Goal: Information Seeking & Learning: Learn about a topic

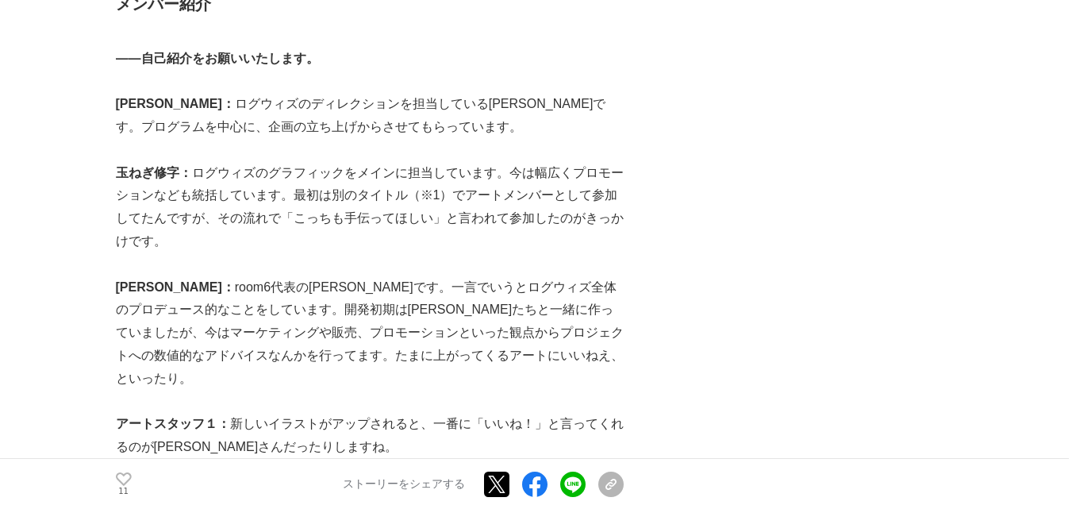
scroll to position [1403, 0]
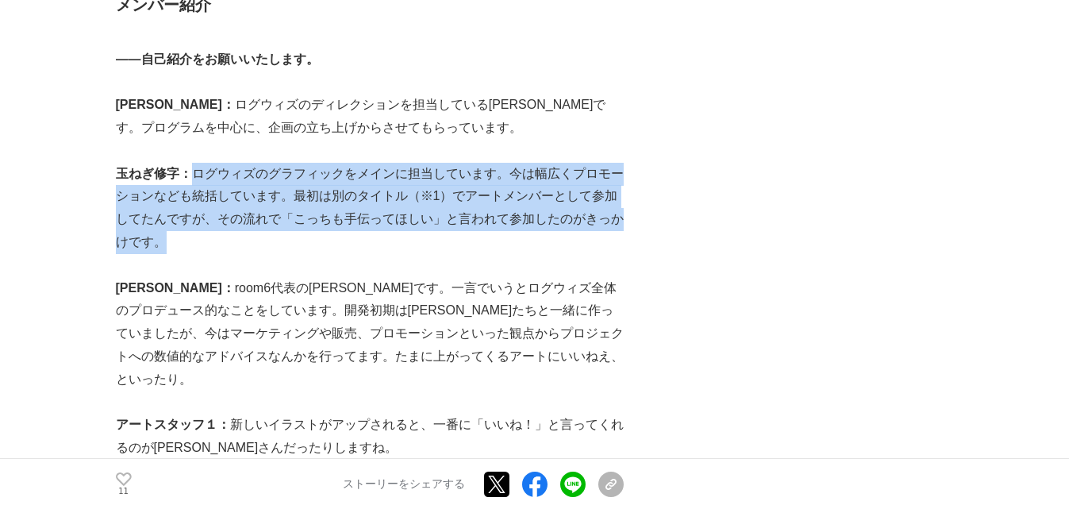
drag, startPoint x: 198, startPoint y: 168, endPoint x: 235, endPoint y: 240, distance: 81.3
click at [235, 240] on p "玉ねぎ修字： [PERSON_NAME]のグラフィックをメインに担当しています。今は幅広くプロモーションなども統括しています。最初は別のタイトル（※1）でアー…" at bounding box center [370, 208] width 508 height 91
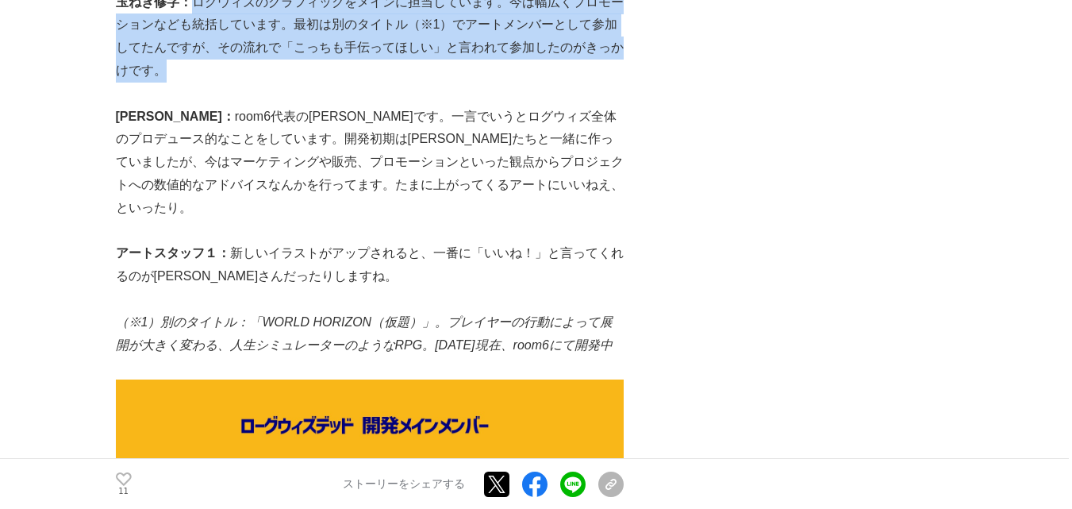
scroll to position [1574, 0]
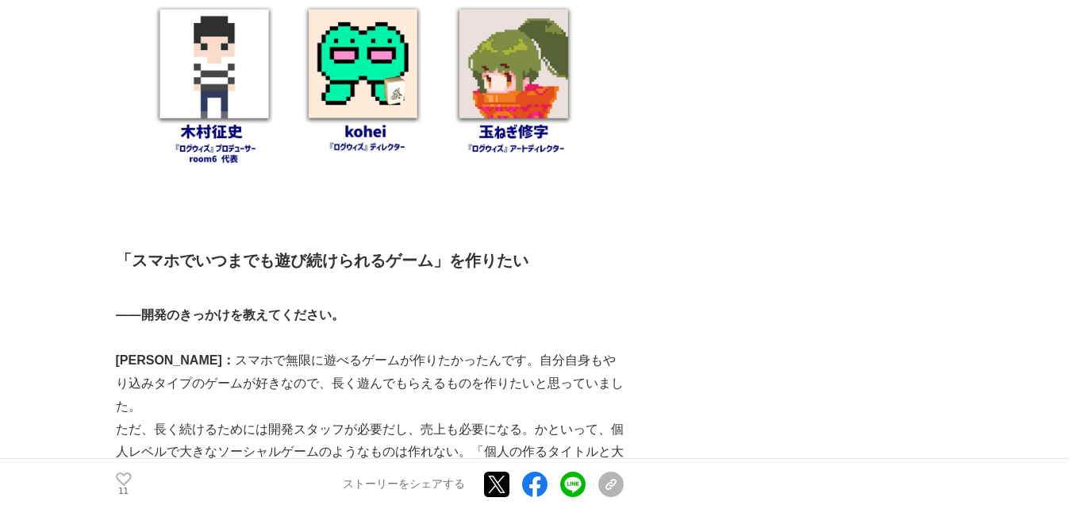
scroll to position [2142, 0]
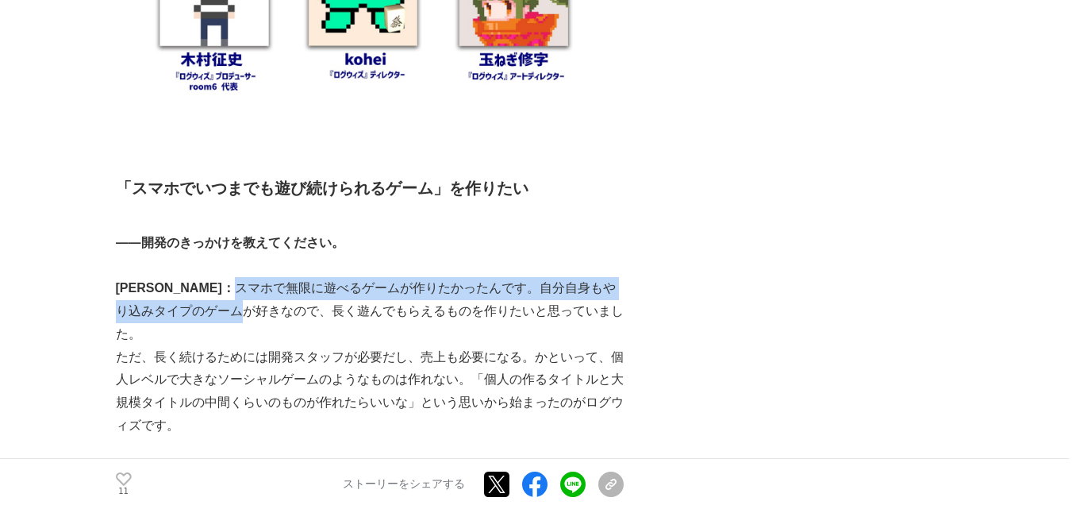
drag, startPoint x: 163, startPoint y: 285, endPoint x: 171, endPoint y: 267, distance: 18.9
click at [171, 277] on p "[PERSON_NAME]： スマホで無限に遊べるゲームが作りたかったんです。自分自身もやり込みタイプのゲームが好きなので、長く遊んでもらえるものを作りたいと…" at bounding box center [370, 311] width 508 height 68
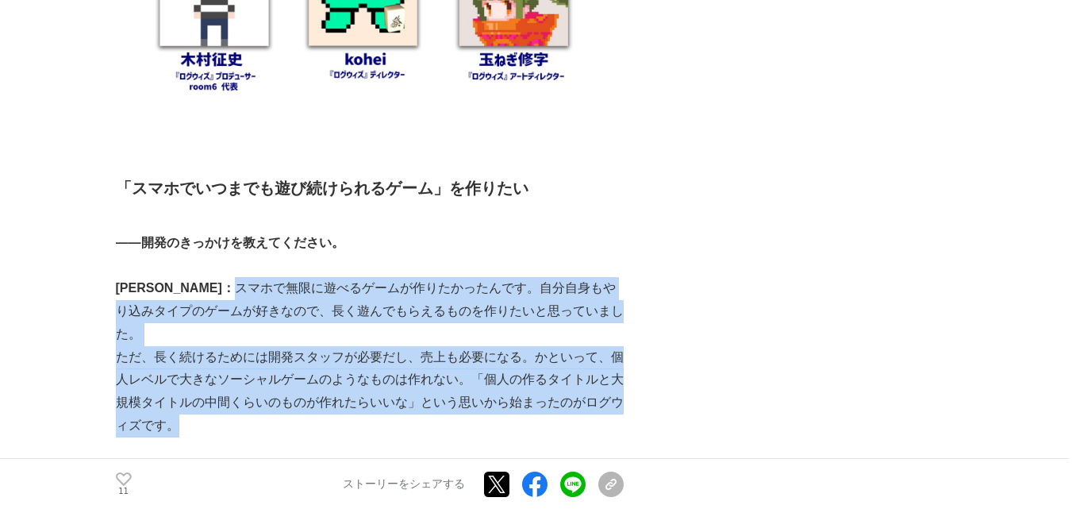
drag, startPoint x: 171, startPoint y: 267, endPoint x: 207, endPoint y: 377, distance: 115.4
click at [207, 377] on p "ただ、長く続けるためには開発スタッフが必要だし、売上も必要になる。かといって、個人レベルで大きなソーシャルゲームのようなものは作れない。「個人の作るタイトルと…" at bounding box center [370, 391] width 508 height 91
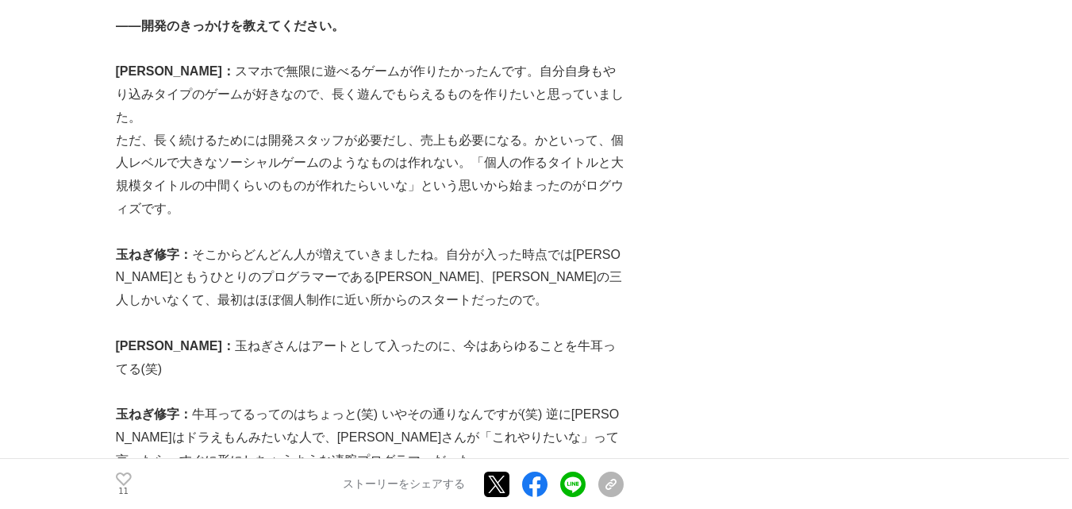
scroll to position [2359, 0]
click at [207, 402] on p "玉ねぎ修字： 牛耳ってるってのはちょっと(笑) いやその通りなんですが(笑) 逆に[PERSON_NAME]はドラえもんみたいな人で、[PERSON_NAME…" at bounding box center [370, 436] width 508 height 68
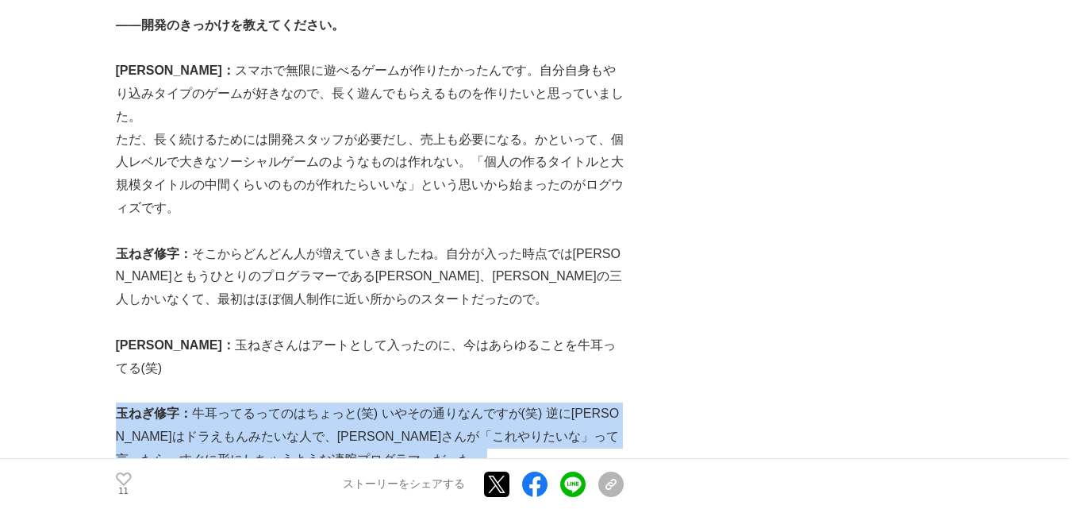
click at [207, 402] on p "玉ねぎ修字： 牛耳ってるってのはちょっと(笑) いやその通りなんですが(笑) 逆に[PERSON_NAME]はドラえもんみたいな人で、[PERSON_NAME…" at bounding box center [370, 436] width 508 height 68
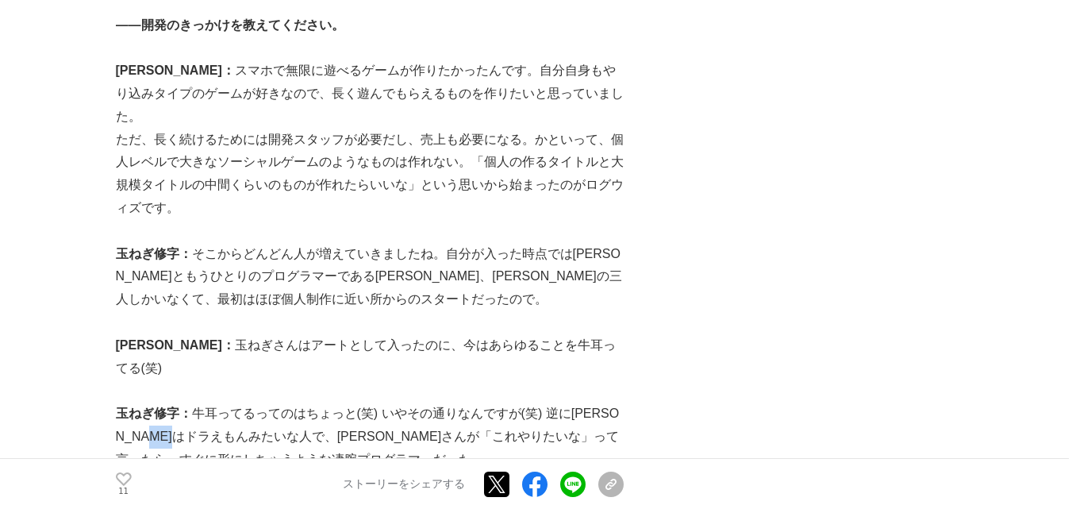
click at [207, 402] on p "玉ねぎ修字： 牛耳ってるってのはちょっと(笑) いやその通りなんですが(笑) 逆に[PERSON_NAME]はドラえもんみたいな人で、[PERSON_NAME…" at bounding box center [370, 436] width 508 height 68
click at [199, 402] on p "玉ねぎ修字： 牛耳ってるってのはちょっと(笑) いやその通りなんですが(笑) 逆に[PERSON_NAME]はドラえもんみたいな人で、[PERSON_NAME…" at bounding box center [370, 436] width 508 height 68
click at [201, 402] on p "玉ねぎ修字： 牛耳ってるってのはちょっと(笑) いやその通りなんですが(笑) 逆に[PERSON_NAME]はドラえもんみたいな人で、[PERSON_NAME…" at bounding box center [370, 436] width 508 height 68
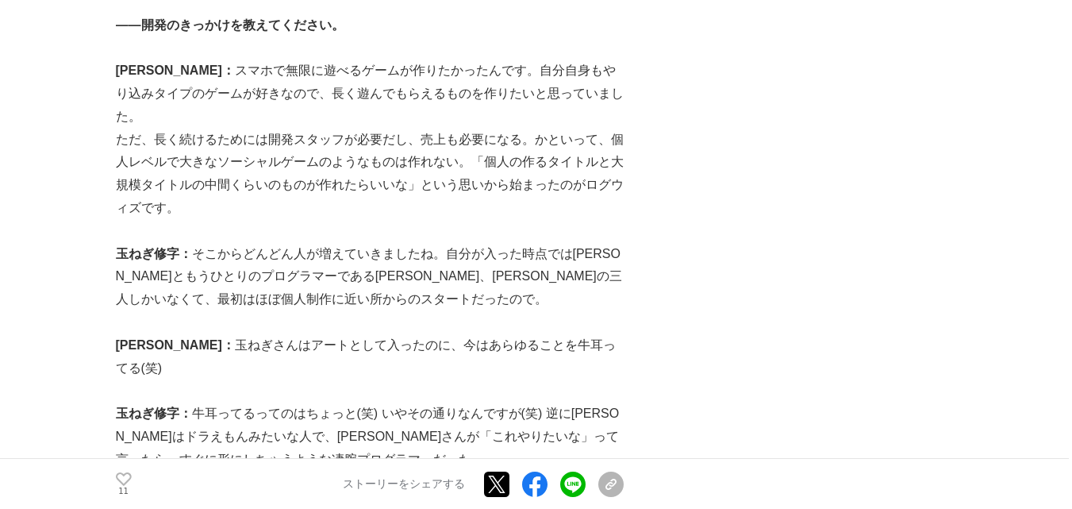
click at [196, 402] on p "玉ねぎ修字： 牛耳ってるってのはちょっと(笑) いやその通りなんですが(笑) 逆に[PERSON_NAME]はドラえもんみたいな人で、[PERSON_NAME…" at bounding box center [370, 436] width 508 height 68
click at [199, 402] on p "玉ねぎ修字： 牛耳ってるってのはちょっと(笑) いやその通りなんですが(笑) 逆に[PERSON_NAME]はドラえもんみたいな人で、[PERSON_NAME…" at bounding box center [370, 436] width 508 height 68
click at [202, 402] on p "玉ねぎ修字： 牛耳ってるってのはちょっと(笑) いやその通りなんですが(笑) 逆に[PERSON_NAME]はドラえもんみたいな人で、[PERSON_NAME…" at bounding box center [370, 436] width 508 height 68
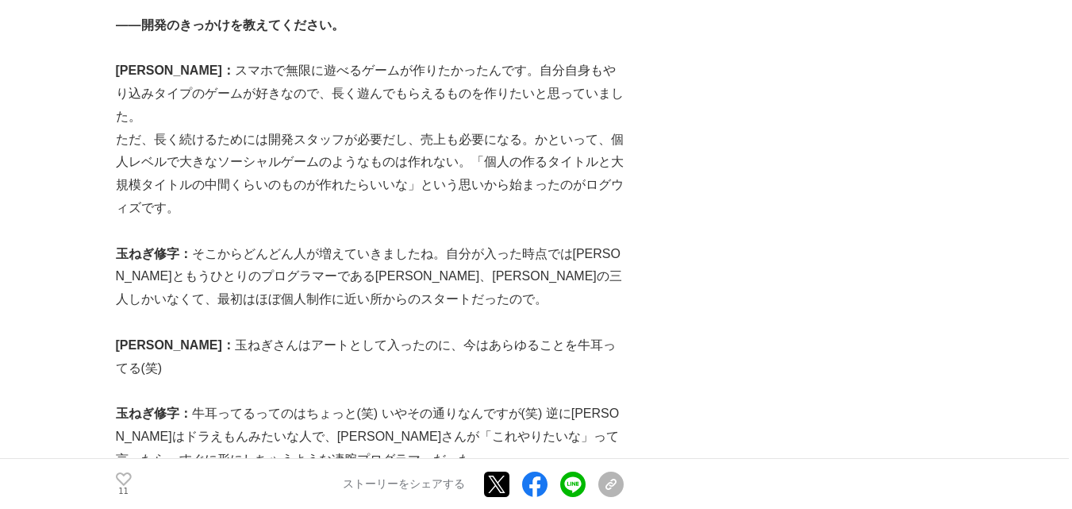
click at [202, 402] on p "玉ねぎ修字： 牛耳ってるってのはちょっと(笑) いやその通りなんですが(笑) 逆に[PERSON_NAME]はドラえもんみたいな人で、[PERSON_NAME…" at bounding box center [370, 436] width 508 height 68
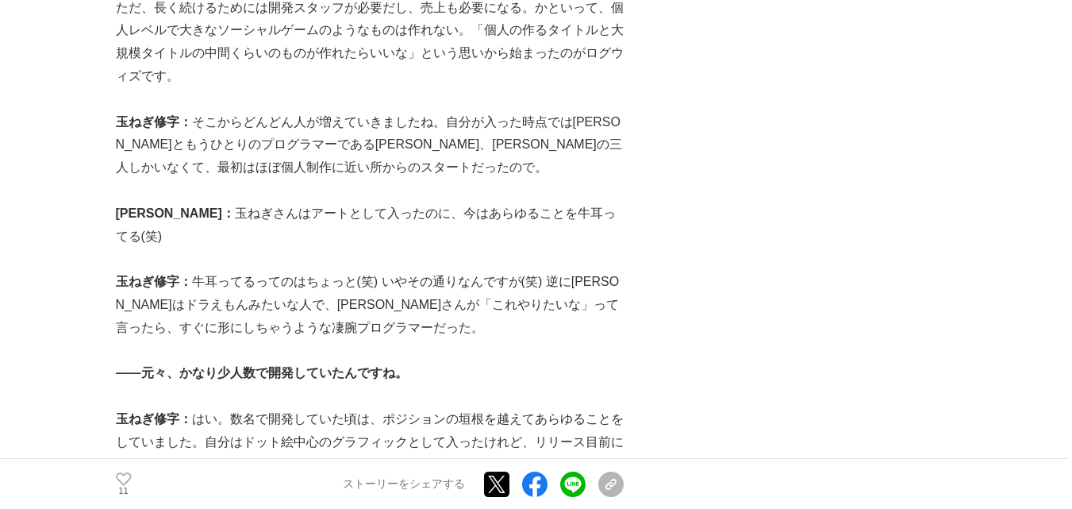
click at [202, 408] on p "玉ねぎ修字： はい。数名で開発していた頃は、ポジションの垣根を越えてあらゆることをしていました。自分はドット絵中心のグラフィックとして入ったけれど、リリース目…" at bounding box center [370, 453] width 508 height 91
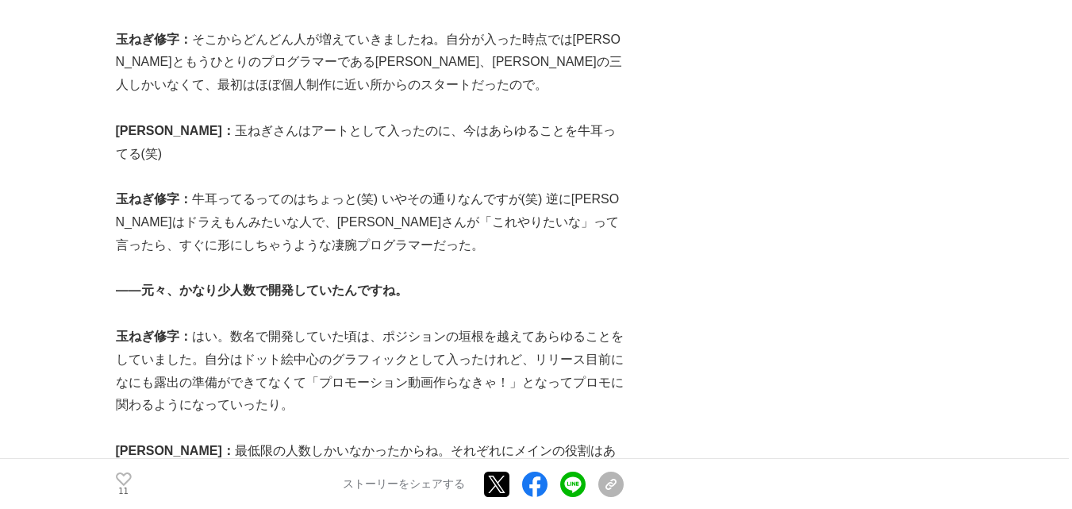
click at [202, 417] on p at bounding box center [370, 428] width 508 height 23
click at [202, 334] on p "玉ねぎ修字： はい。数名で開発していた頃は、ポジションの垣根を越えてあらゆることをしていました。自分はドット絵中心のグラフィックとして入ったけれど、リリース目…" at bounding box center [370, 370] width 508 height 91
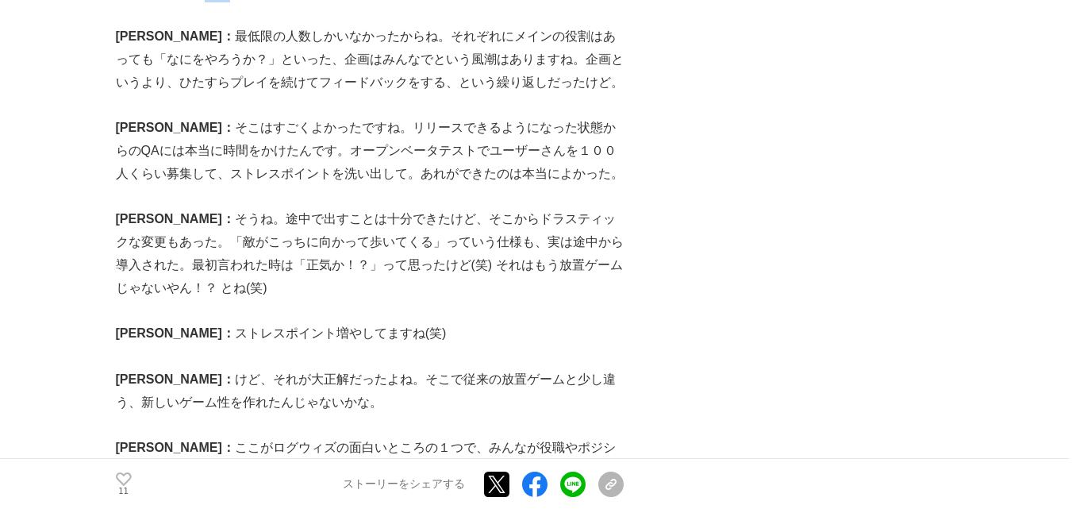
scroll to position [2989, 0]
click at [202, 367] on p "[PERSON_NAME]： けど、それが大正解だったよね。そこで従来の放置ゲームと少し違う、新しいゲーム性を作れたんじゃないかな。" at bounding box center [370, 390] width 508 height 46
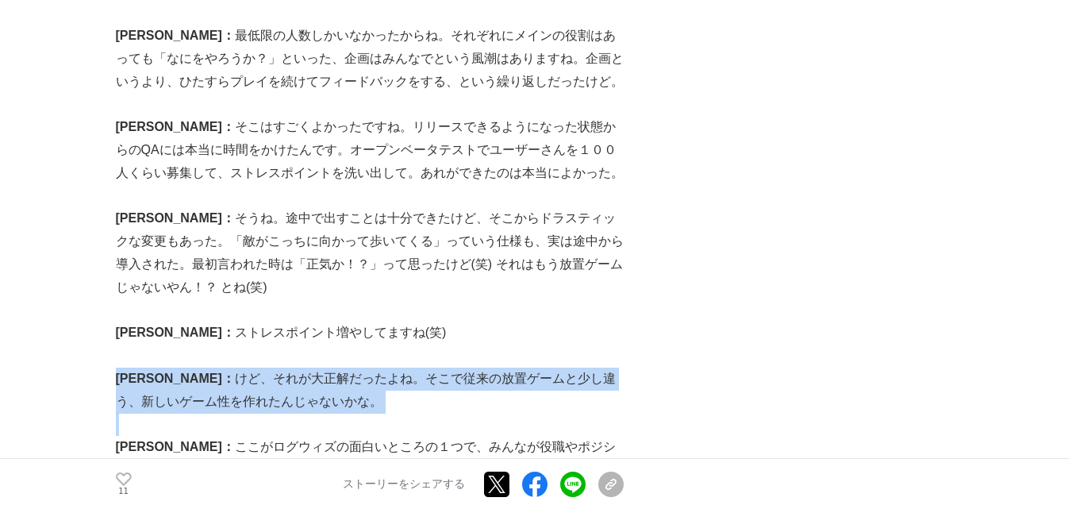
click at [202, 367] on p "[PERSON_NAME]： けど、それが大正解だったよね。そこで従来の放置ゲームと少し違う、新しいゲーム性を作れたんじゃないかな。" at bounding box center [370, 390] width 508 height 46
click at [144, 367] on p "[PERSON_NAME]： けど、それが大正解だったよね。そこで従来の放置ゲームと少し違う、新しいゲーム性を作れたんじゃないかな。" at bounding box center [370, 390] width 508 height 46
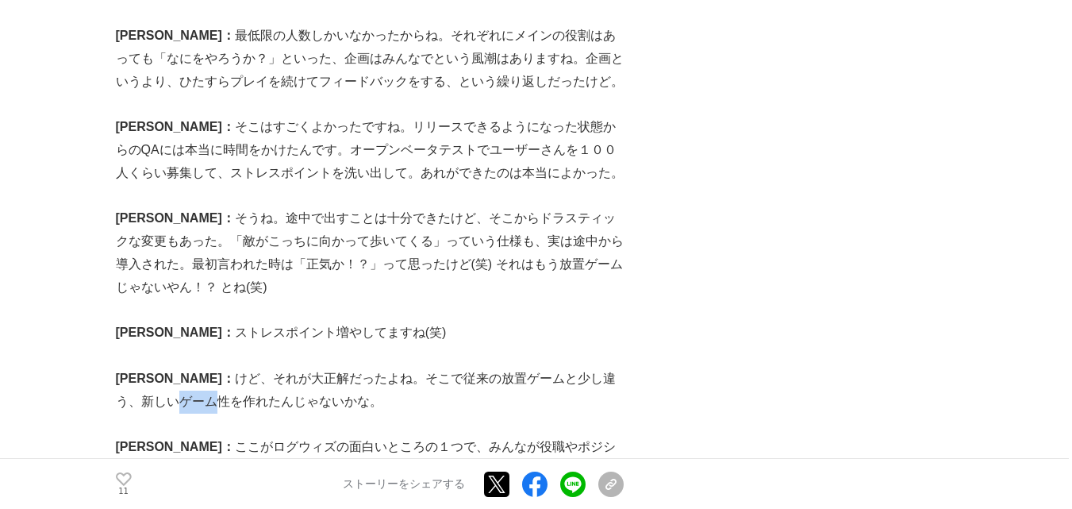
click at [144, 367] on p "[PERSON_NAME]： けど、それが大正解だったよね。そこで従来の放置ゲームと少し違う、新しいゲーム性を作れたんじゃないかな。" at bounding box center [370, 390] width 508 height 46
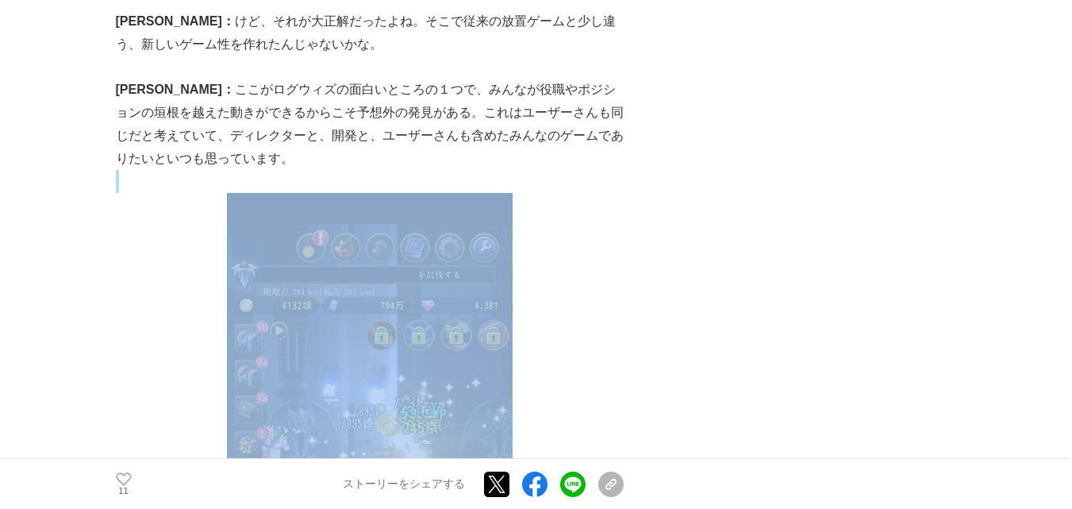
scroll to position [3347, 0]
click at [144, 326] on p at bounding box center [370, 509] width 508 height 635
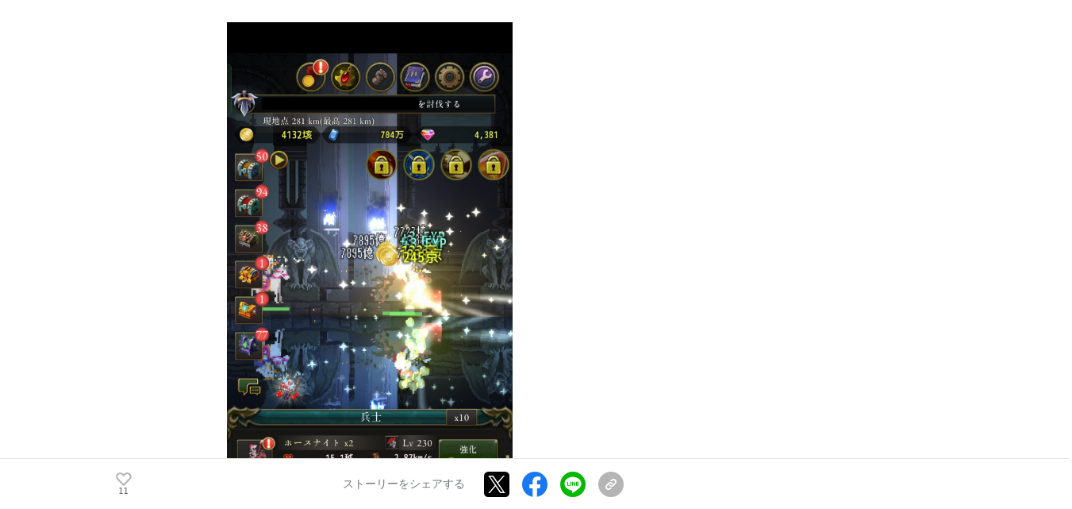
scroll to position [3844, 0]
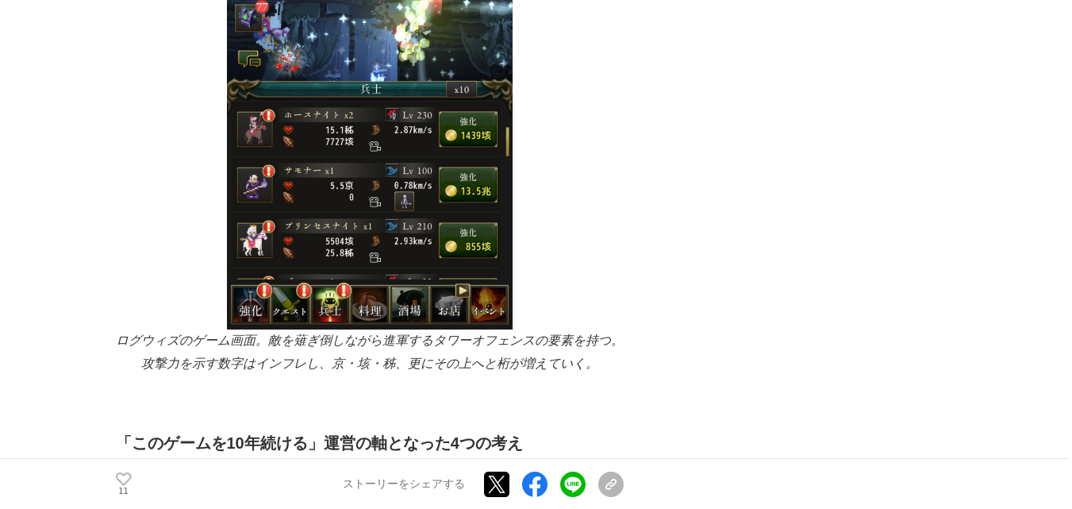
click at [163, 333] on em "ログウィズのゲーム画面。敵を薙ぎ倒しながら進軍するタワーオフェンスの要素を持つ。 攻撃力を示す数字はインフレし、京・垓・秭、更にその上へと桁が増えていく。" at bounding box center [371, 351] width 511 height 37
click at [155, 333] on em "ログウィズのゲーム画面。敵を薙ぎ倒しながら進軍するタワーオフェンスの要素を持つ。 攻撃力を示す数字はインフレし、京・垓・秭、更にその上へと桁が増えていく。" at bounding box center [371, 351] width 511 height 37
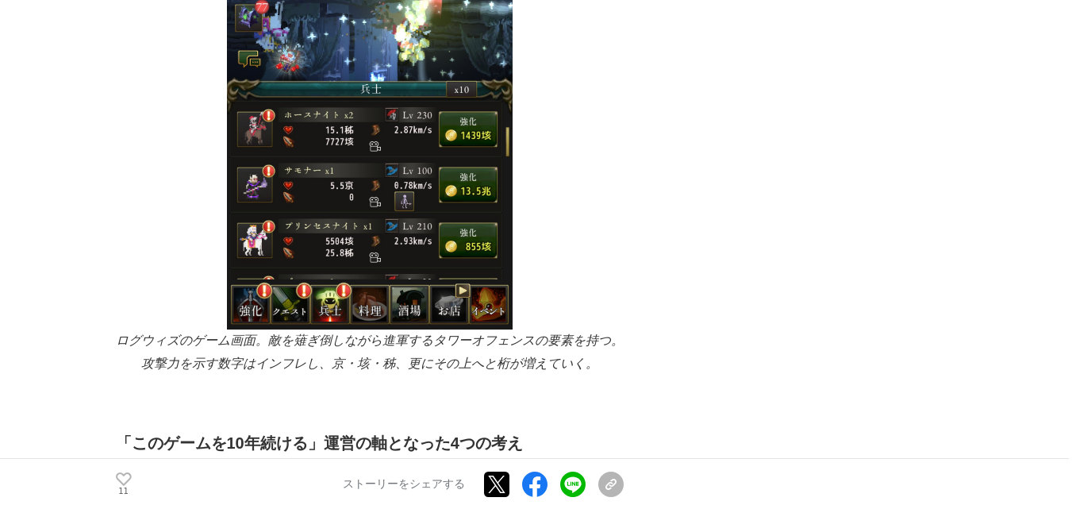
click at [155, 333] on em "ログウィズのゲーム画面。敵を薙ぎ倒しながら進軍するタワーオフェンスの要素を持つ。 攻撃力を示す数字はインフレし、京・垓・秭、更にその上へと桁が増えていく。" at bounding box center [371, 351] width 511 height 37
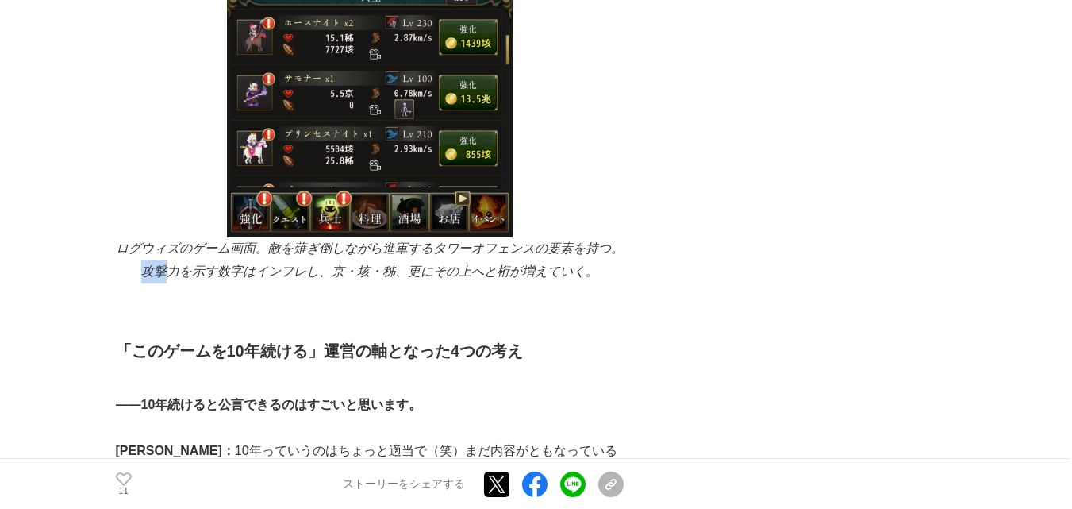
scroll to position [3942, 0]
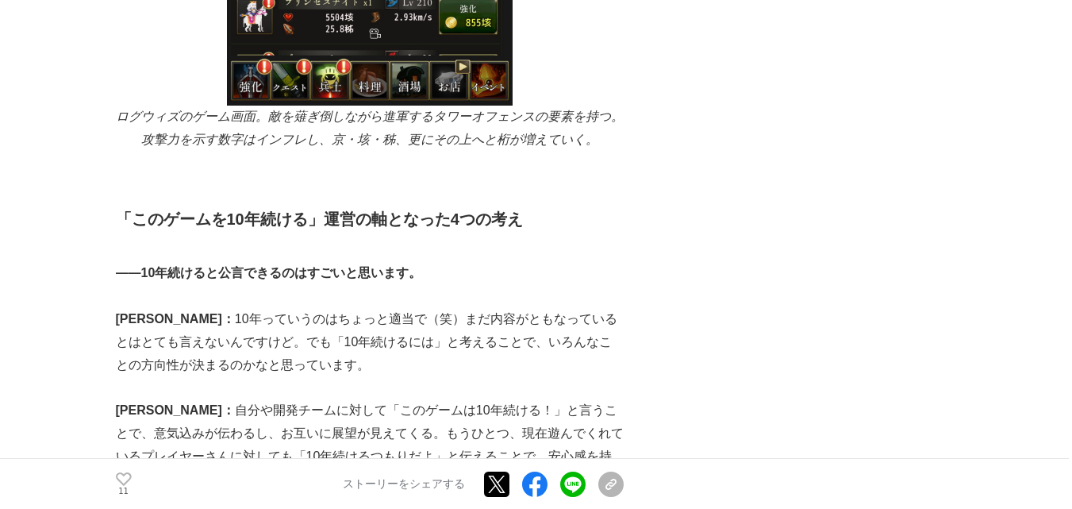
scroll to position [4069, 0]
click at [171, 307] on p "[PERSON_NAME]： 10年っていうのはちょっと適当で（笑）まだ内容がともなっているとはとても言えないんですけど。でも「10年続けるには」と考えること…" at bounding box center [370, 341] width 508 height 68
click at [191, 307] on p "[PERSON_NAME]： 10年っていうのはちょっと適当で（笑）まだ内容がともなっているとはとても言えないんですけど。でも「10年続けるには」と考えること…" at bounding box center [370, 341] width 508 height 68
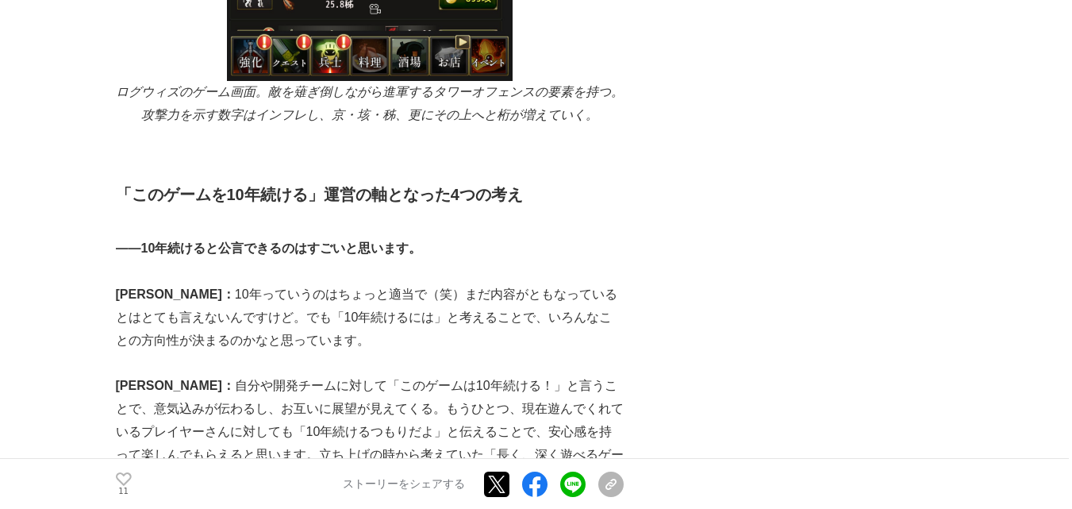
click at [191, 283] on p "[PERSON_NAME]： 10年っていうのはちょっと適当で（笑）まだ内容がともなっているとはとても言えないんですけど。でも「10年続けるには」と考えること…" at bounding box center [370, 317] width 508 height 68
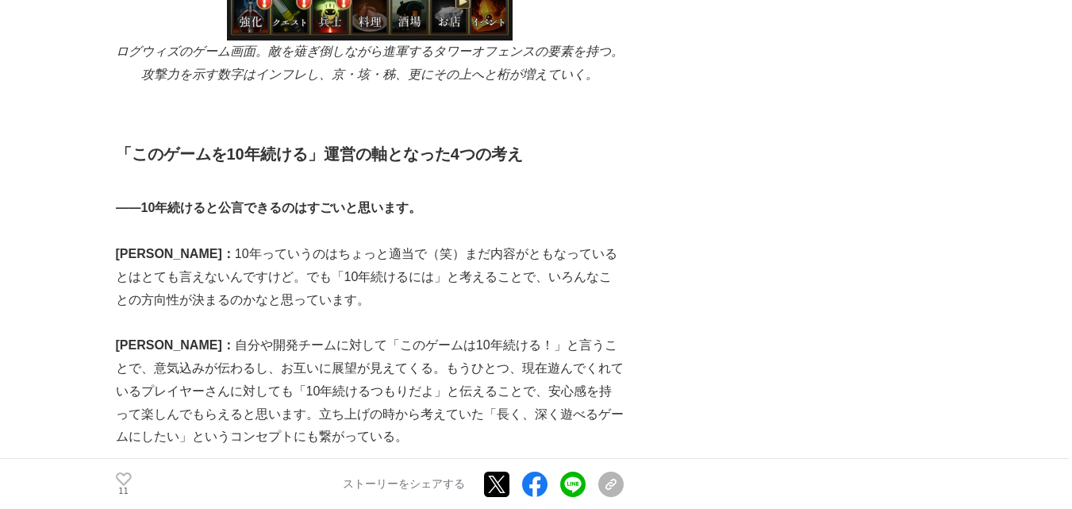
scroll to position [4134, 0]
click at [191, 333] on p "[PERSON_NAME]： 自分や開発チームに対して「このゲームは10年続ける！」と言うことで、意気込みが伝わるし、お互いに展望が見えてくる。もうひとつ、現…" at bounding box center [370, 390] width 508 height 114
click at [180, 333] on p "[PERSON_NAME]： 自分や開発チームに対して「このゲームは10年続ける！」と言うことで、意気込みが伝わるし、お互いに展望が見えてくる。もうひとつ、現…" at bounding box center [370, 390] width 508 height 114
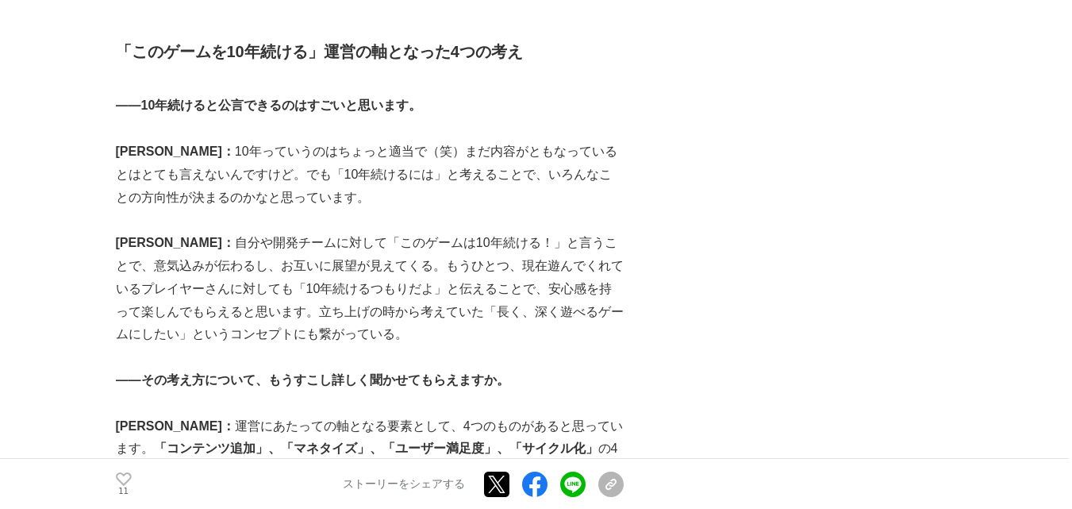
click at [180, 346] on p at bounding box center [370, 357] width 508 height 23
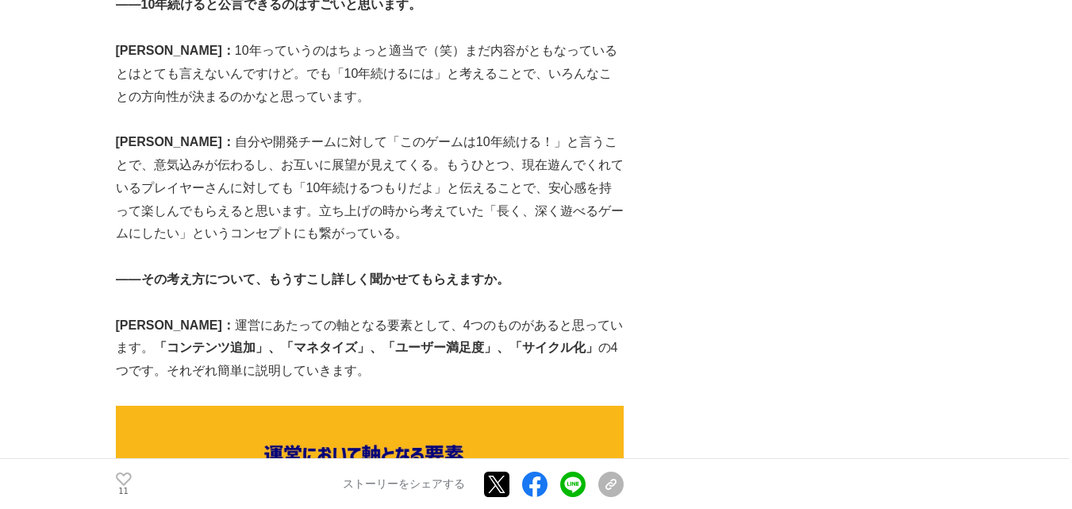
click at [180, 314] on p "[PERSON_NAME]： 運営にあたっての軸となる要素として、4つのものがあると思っています。 「コンテンツ追加」、「マネタイズ」、「ユーザー満足度」、「…" at bounding box center [370, 348] width 508 height 68
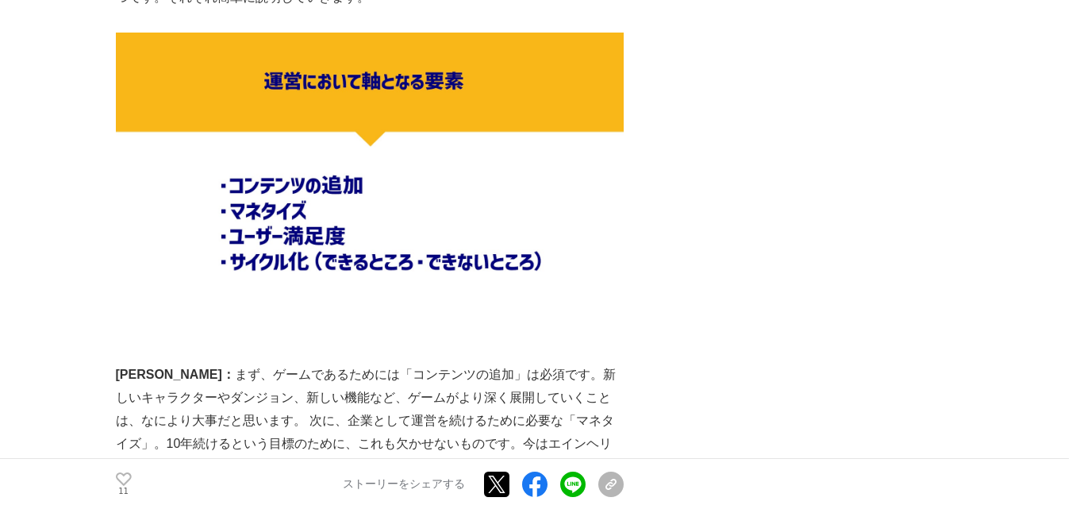
scroll to position [4710, 0]
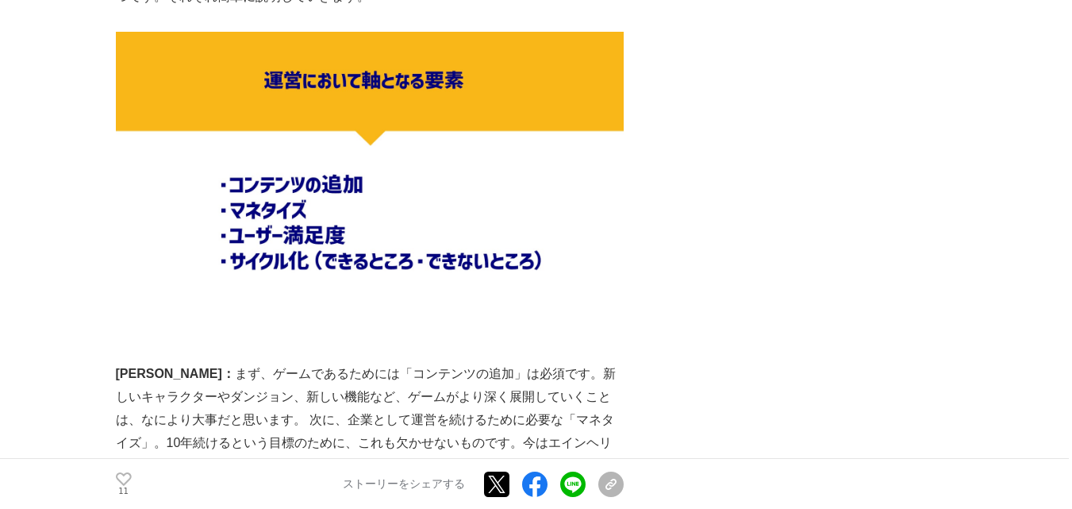
click at [170, 363] on p "[PERSON_NAME]： まず、ゲームであるためには「コンテンツの追加」は必須です。新しいキャラクターやダンジョン、新しい機能など、ゲームがより深く展開し…" at bounding box center [370, 420] width 508 height 114
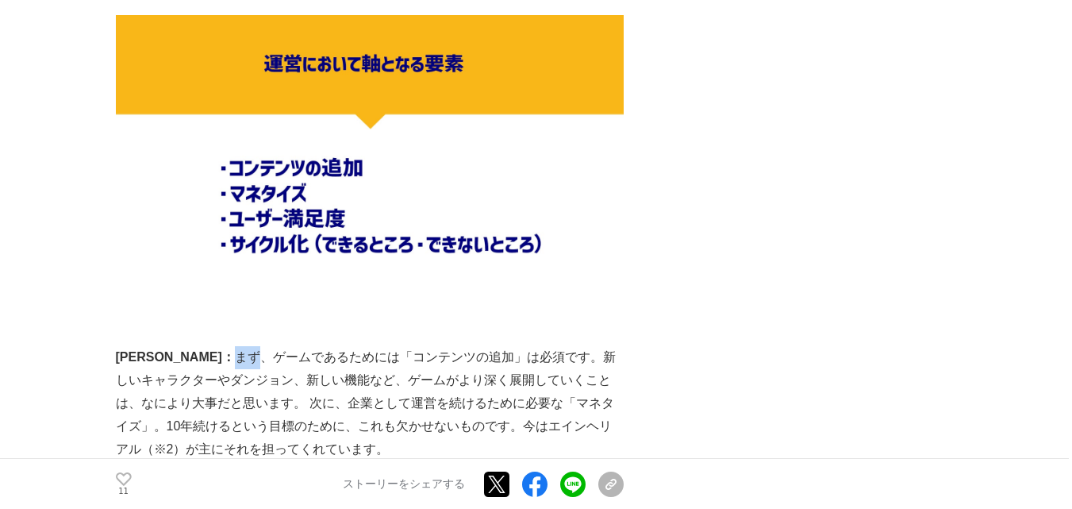
click at [170, 346] on p "[PERSON_NAME]： まず、ゲームであるためには「コンテンツの追加」は必須です。新しいキャラクターやダンジョン、新しい機能など、ゲームがより深く展開し…" at bounding box center [370, 403] width 508 height 114
click at [163, 346] on p "[PERSON_NAME]： まず、ゲームであるためには「コンテンツの追加」は必須です。新しいキャラクターやダンジョン、新しい機能など、ゲームがより深く展開し…" at bounding box center [370, 403] width 508 height 114
click at [179, 346] on p "[PERSON_NAME]： まず、ゲームであるためには「コンテンツの追加」は必須です。新しいキャラクターやダンジョン、新しい機能など、ゲームがより深く展開し…" at bounding box center [370, 403] width 508 height 114
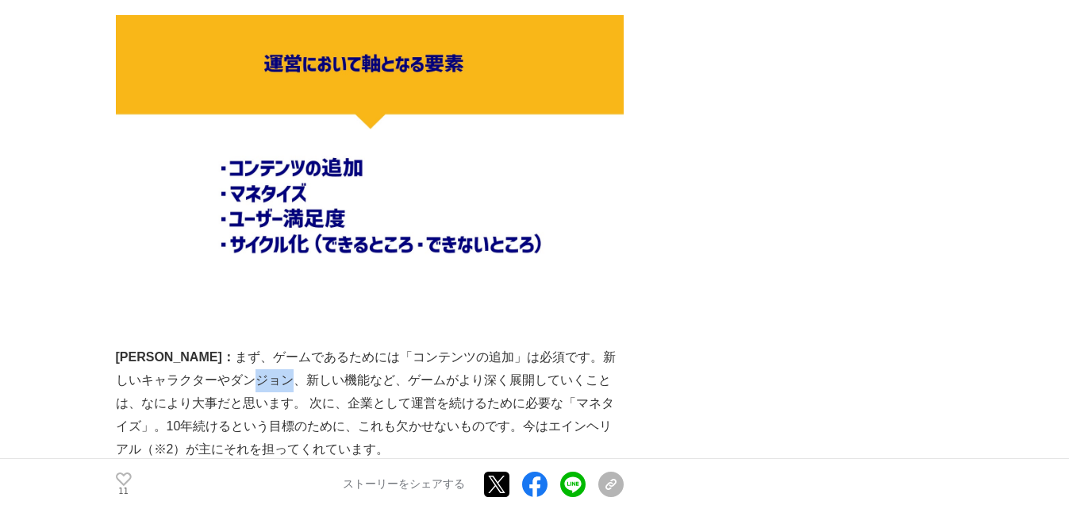
click at [179, 346] on p "[PERSON_NAME]： まず、ゲームであるためには「コンテンツの追加」は必須です。新しいキャラクターやダンジョン、新しい機能など、ゲームがより深く展開し…" at bounding box center [370, 403] width 508 height 114
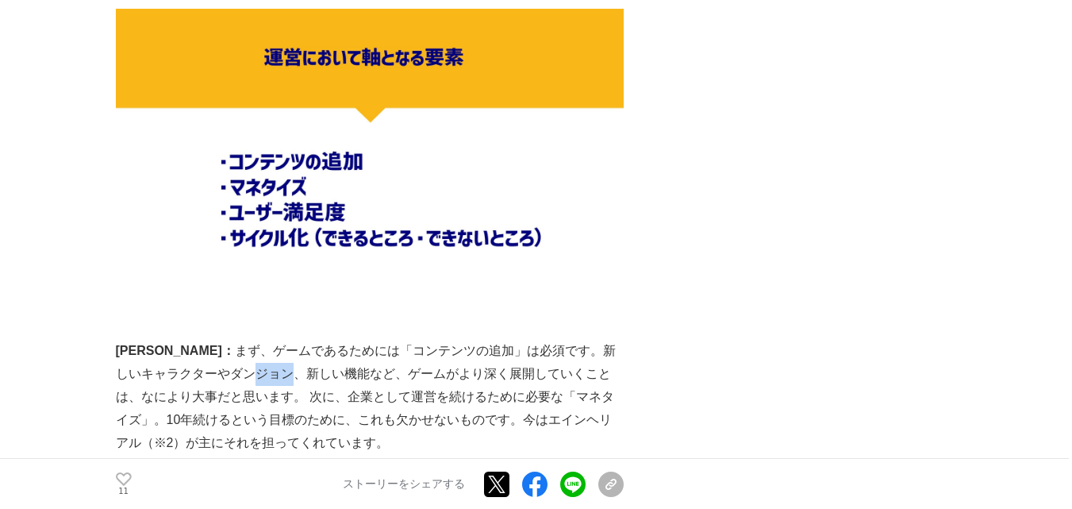
scroll to position [4734, 0]
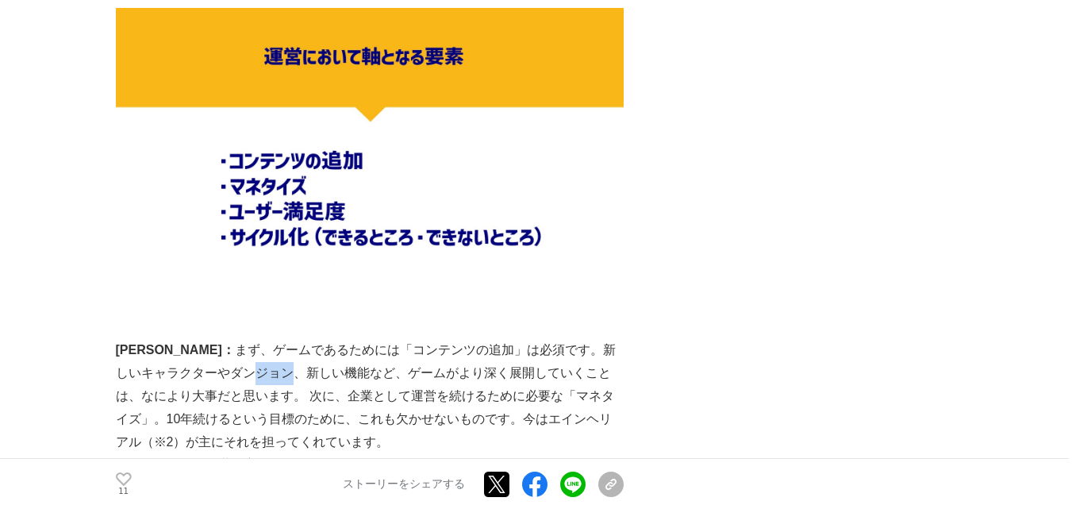
click at [179, 339] on p "[PERSON_NAME]： まず、ゲームであるためには「コンテンツの追加」は必須です。新しいキャラクターやダンジョン、新しい機能など、ゲームがより深く展開し…" at bounding box center [370, 396] width 508 height 114
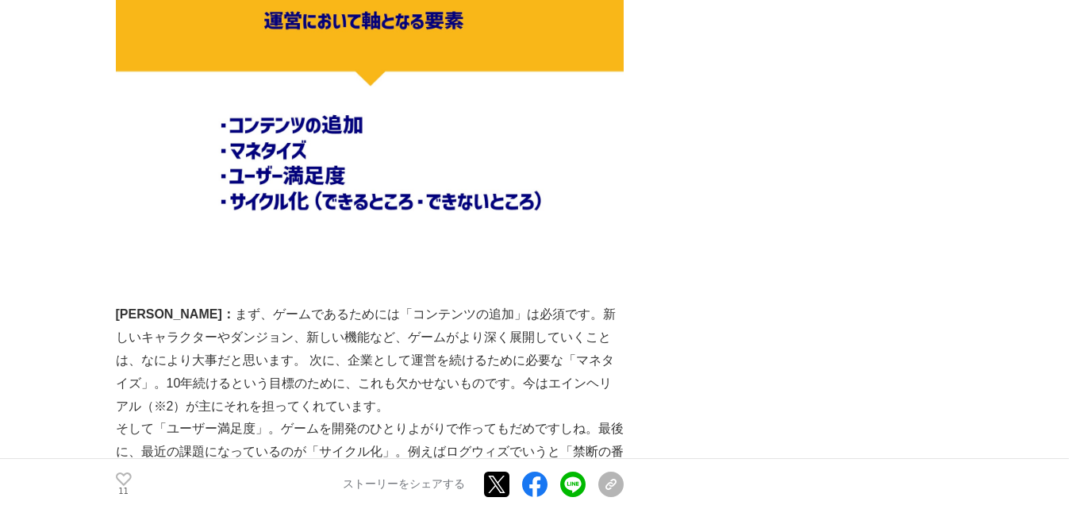
scroll to position [4858, 0]
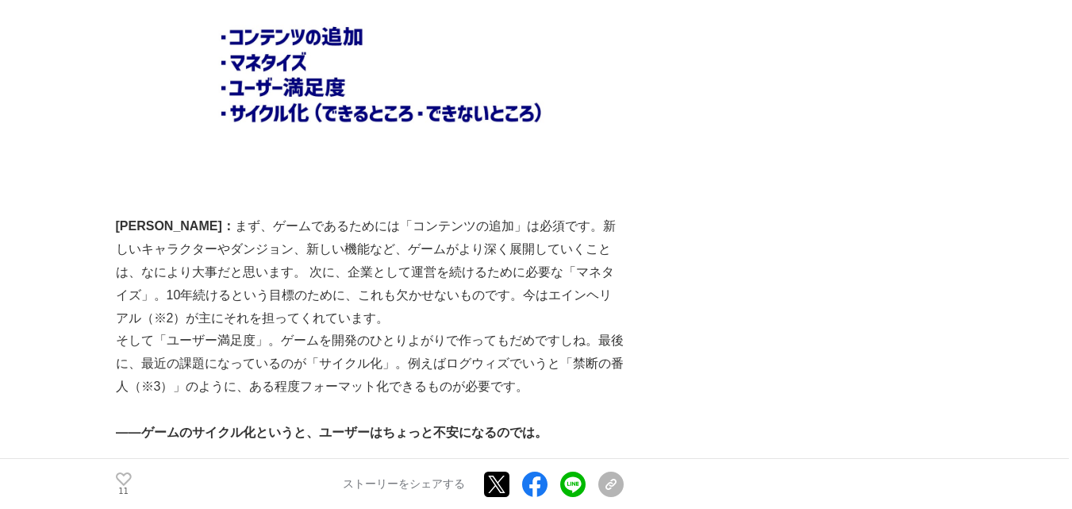
click at [179, 329] on p "そして「ユーザー満足度」。ゲームを開発のひとりよがりで作ってもだめですしね。最後に、最近の課題になっているのが「サイクル化」。例えばログウィズでいうと「禁断の…" at bounding box center [370, 363] width 508 height 68
click at [180, 329] on p "そして「ユーザー満足度」。ゲームを開発のひとりよがりで作ってもだめですしね。最後に、最近の課題になっているのが「サイクル化」。例えばログウィズでいうと「禁断の…" at bounding box center [370, 363] width 508 height 68
click at [342, 329] on p "そして「ユーザー満足度」。ゲームを開発のひとりよがりで作ってもだめですしね。最後に、最近の課題になっているのが「サイクル化」。例えばログウィズでいうと「禁断の…" at bounding box center [370, 363] width 508 height 68
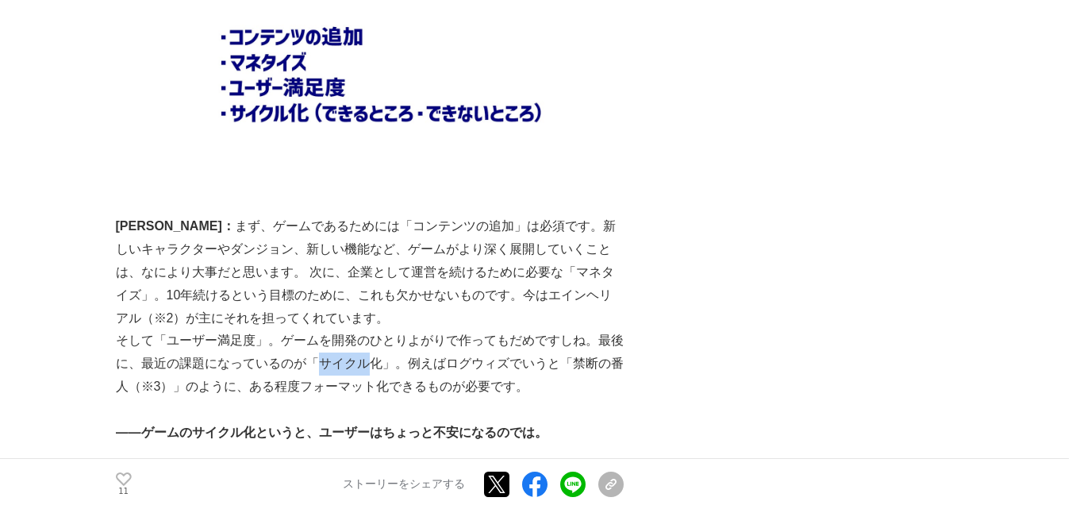
click at [342, 329] on p "そして「ユーザー満足度」。ゲームを開発のひとりよがりで作ってもだめですしね。最後に、最近の課題になっているのが「サイクル化」。例えばログウィズでいうと「禁断の…" at bounding box center [370, 363] width 508 height 68
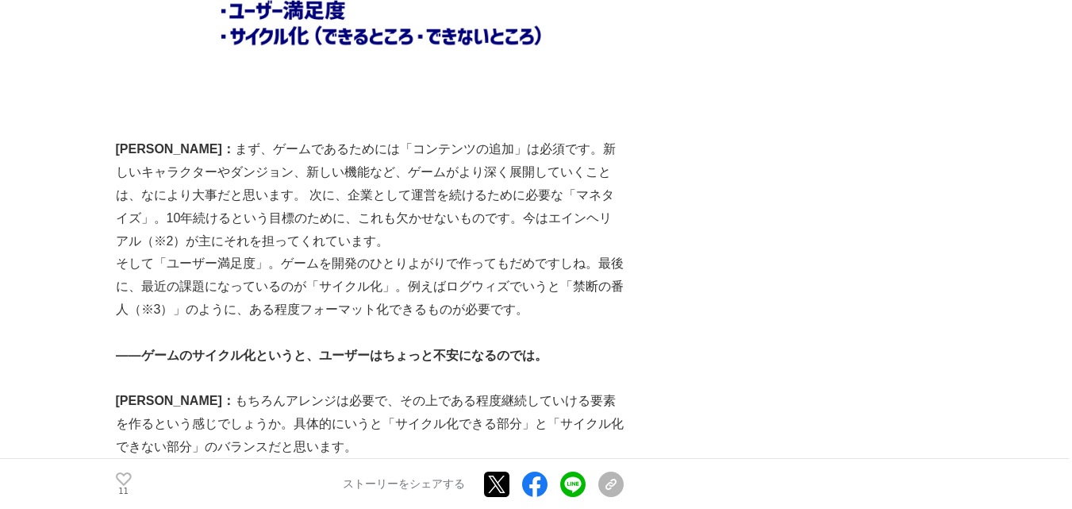
scroll to position [4955, 0]
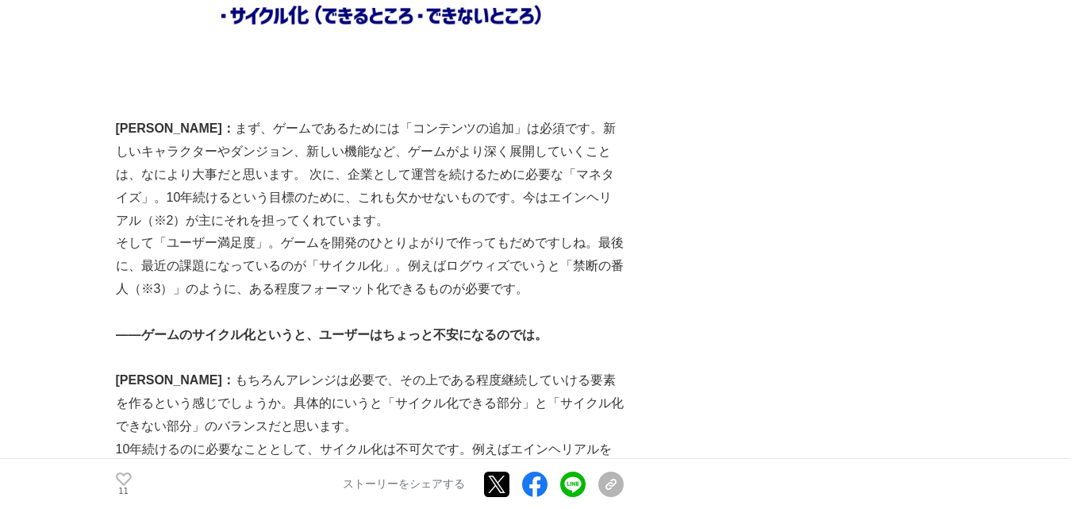
click at [121, 438] on p "10年続けるのに必要なこととして、サイクル化は不可欠です。例えばエインヘリアルを入手するためのガチャそのものはサイクル化できる。でも、このゲームはエインヘリア…" at bounding box center [370, 495] width 508 height 114
click at [247, 438] on p "10年続けるのに必要なこととして、サイクル化は不可欠です。例えばエインヘリアルを入手するためのガチャそのものはサイクル化できる。でも、このゲームはエインヘリア…" at bounding box center [370, 495] width 508 height 114
click at [212, 438] on p "10年続けるのに必要なこととして、サイクル化は不可欠です。例えばエインヘリアルを入手するためのガチャそのものはサイクル化できる。でも、このゲームはエインヘリア…" at bounding box center [370, 495] width 508 height 114
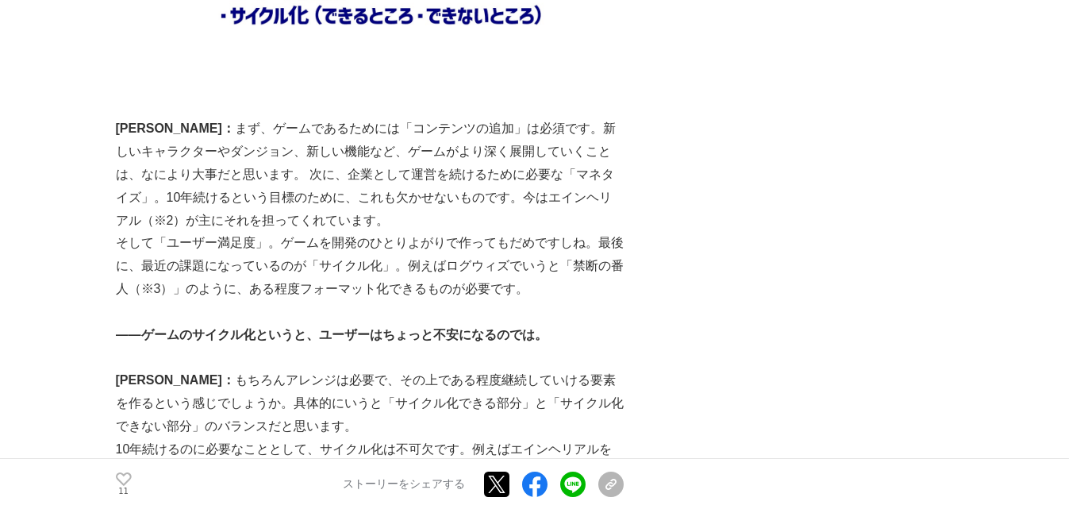
click at [212, 438] on p "10年続けるのに必要なこととして、サイクル化は不可欠です。例えばエインヘリアルを入手するためのガチャそのものはサイクル化できる。でも、このゲームはエインヘリア…" at bounding box center [370, 495] width 508 height 114
click at [193, 438] on p "10年続けるのに必要なこととして、サイクル化は不可欠です。例えばエインヘリアルを入手するためのガチャそのものはサイクル化できる。でも、このゲームはエインヘリア…" at bounding box center [370, 495] width 508 height 114
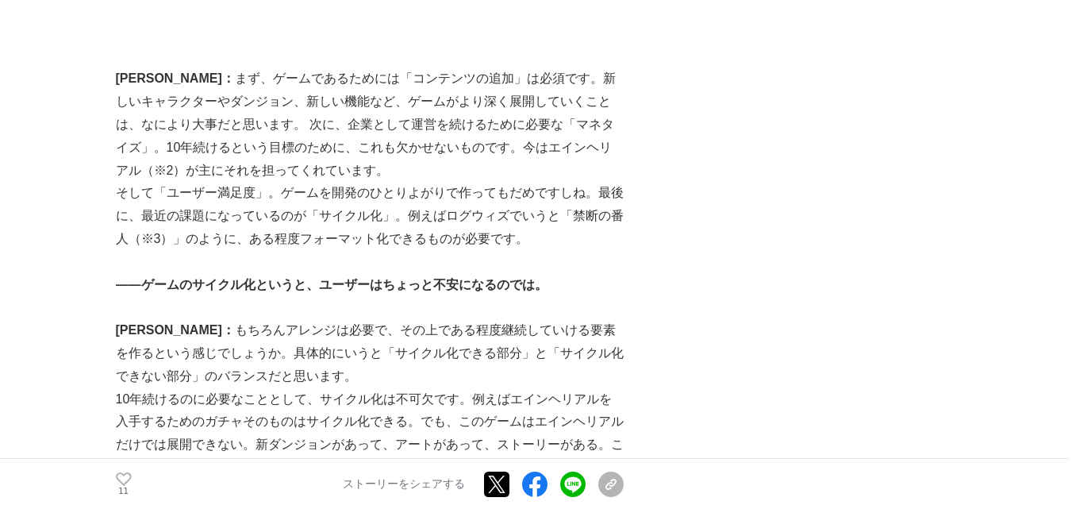
click at [193, 403] on p "10年続けるのに必要なこととして、サイクル化は不可欠です。例えばエインヘリアルを入手するためのガチャそのものはサイクル化できる。でも、このゲームはエインヘリア…" at bounding box center [370, 445] width 508 height 114
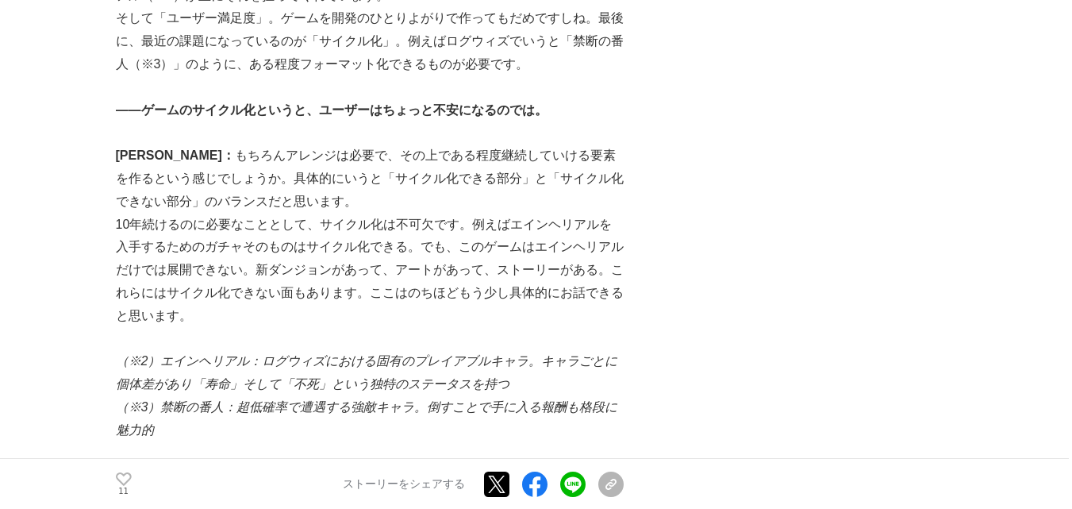
click at [210, 396] on p "（※3）禁断の番人：超低確率で遭遇する強敵キャラ。倒すことで手に入る報酬も格段に魅力的" at bounding box center [370, 419] width 508 height 46
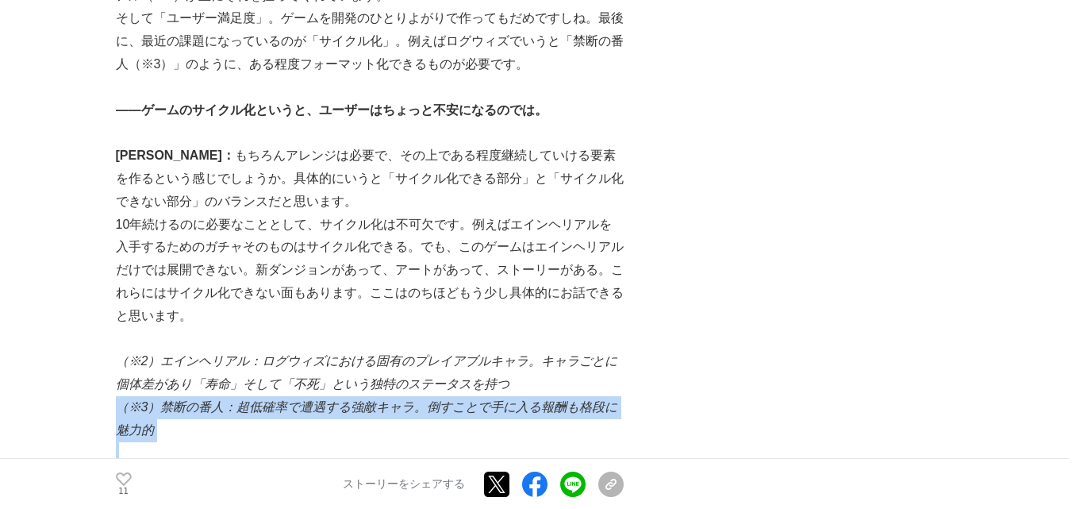
click at [210, 396] on p "（※3）禁断の番人：超低確率で遭遇する強敵キャラ。倒すことで手に入る報酬も格段に魅力的" at bounding box center [370, 419] width 508 height 46
click at [183, 396] on p "（※3）禁断の番人：超低確率で遭遇する強敵キャラ。倒すことで手に入る報酬も格段に魅力的" at bounding box center [370, 419] width 508 height 46
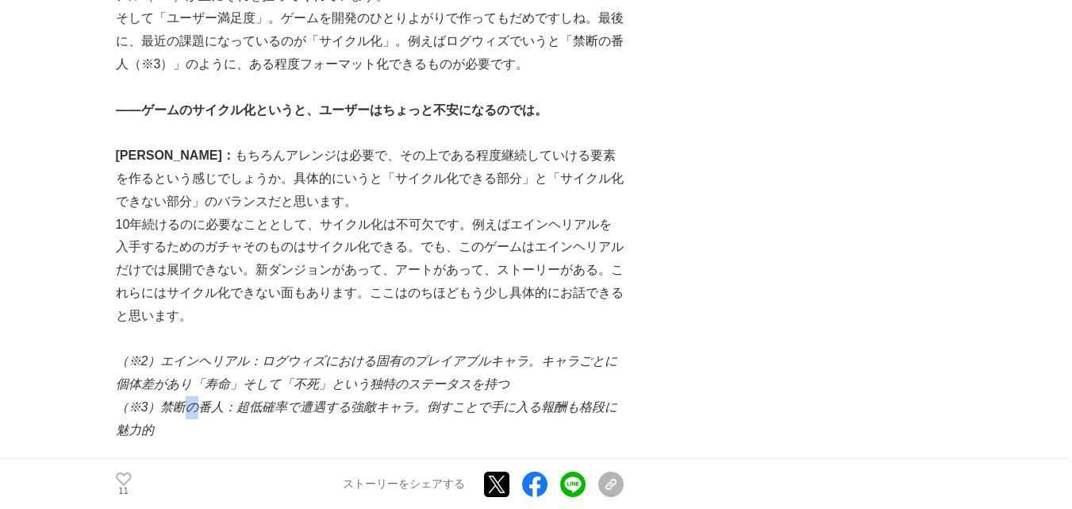
click at [183, 396] on p "（※3）禁断の番人：超低確率で遭遇する強敵キャラ。倒すことで手に入る報酬も格段に魅力的" at bounding box center [370, 419] width 508 height 46
click at [172, 400] on em "（※3）禁断の番人：超低確率で遭遇する強敵キャラ。倒すことで手に入る報酬も格段に魅力的" at bounding box center [367, 418] width 502 height 37
click at [172, 396] on p "（※3）禁断の番人：超低確率で遭遇する強敵キャラ。倒すことで手に入る報酬も格段に魅力的" at bounding box center [370, 419] width 508 height 46
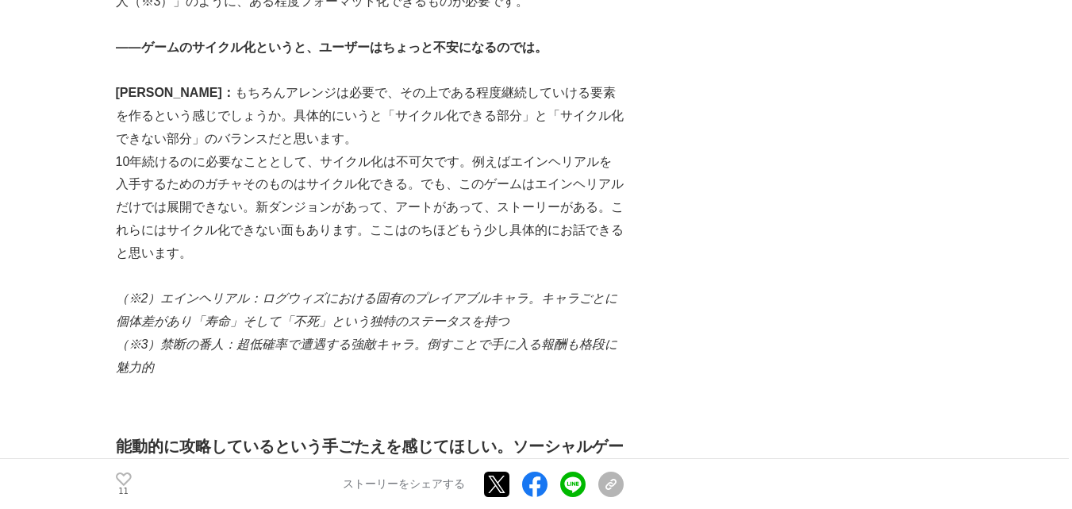
click at [172, 379] on p at bounding box center [370, 390] width 508 height 23
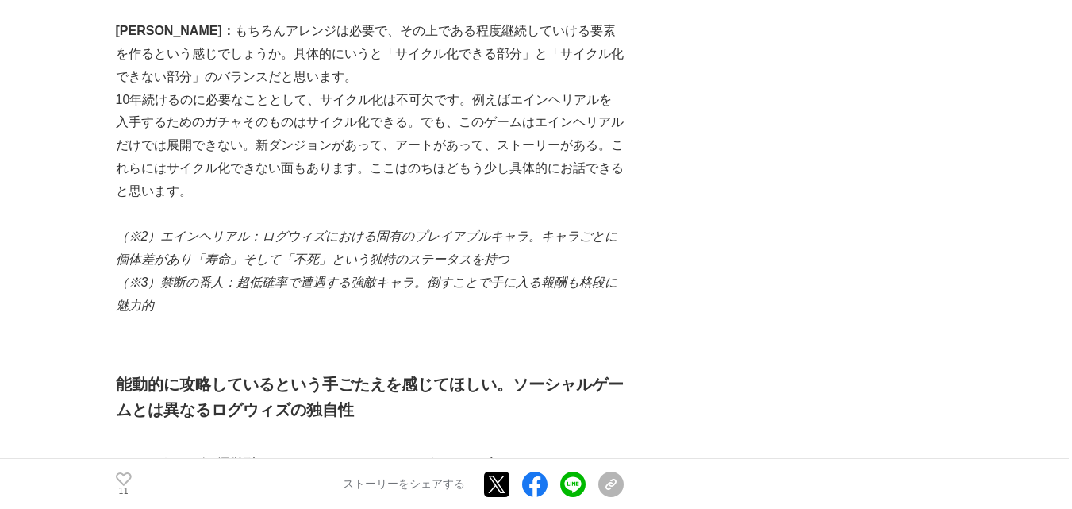
click at [172, 371] on h2 "能動的に攻略しているという手ごたえを感じてほしい。ソーシャルゲームとは異なるログウィズの独自性" at bounding box center [370, 396] width 508 height 51
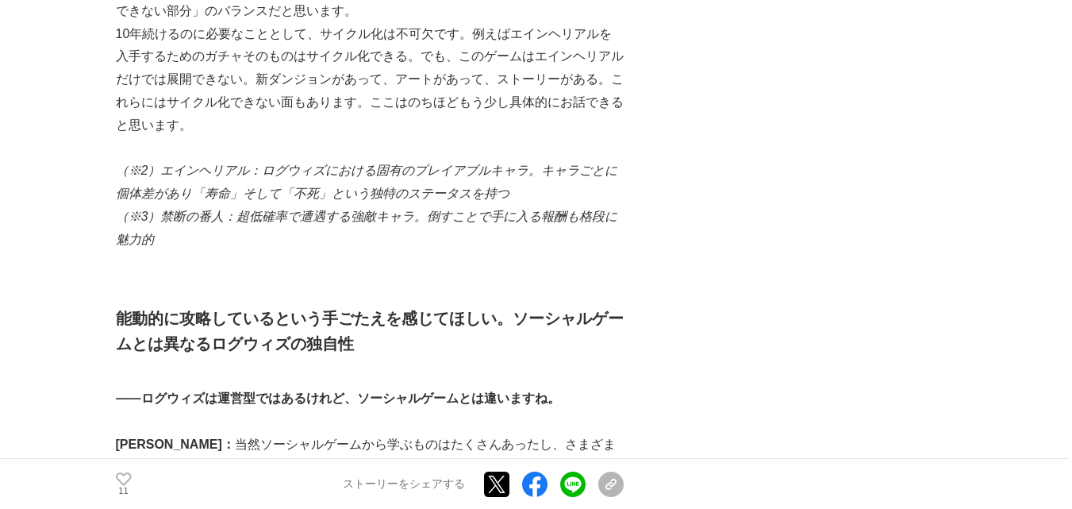
click at [172, 391] on strong "――ログウィズは運営型ではあるけれど、ソーシャルゲームとは違いますね。" at bounding box center [338, 397] width 444 height 13
click at [149, 391] on strong "――ログウィズは運営型ではあるけれど、ソーシャルゲームとは違いますね。" at bounding box center [338, 397] width 444 height 13
click at [174, 433] on p "[PERSON_NAME]： 当然ソーシャルゲームから学ぶものはたくさんあったし、さまざまな優れた作品のプレイ体験があったからこそ[PERSON_NAME]が…" at bounding box center [370, 501] width 508 height 137
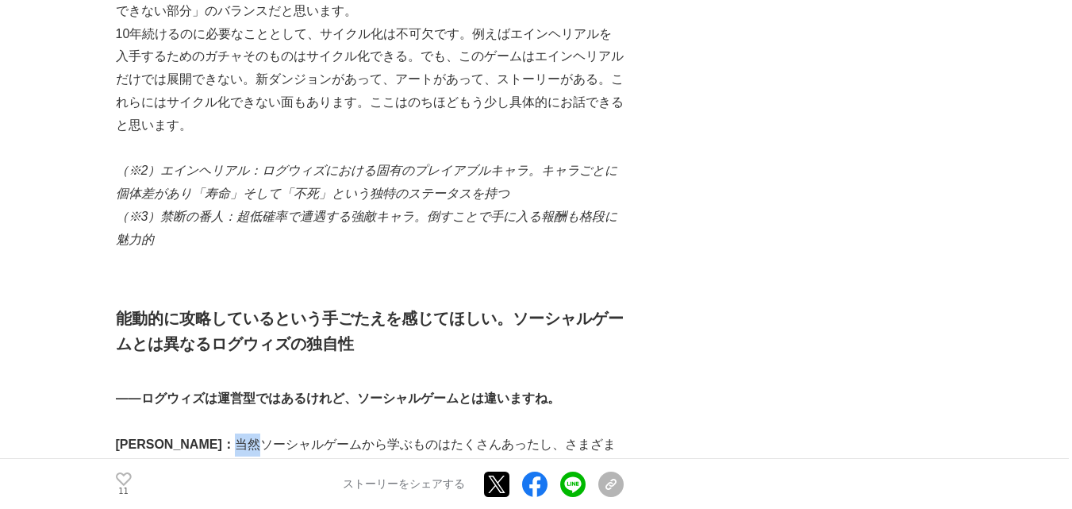
click at [174, 433] on p "[PERSON_NAME]： 当然ソーシャルゲームから学ぶものはたくさんあったし、さまざまな優れた作品のプレイ体験があったからこそ[PERSON_NAME]が…" at bounding box center [370, 501] width 508 height 137
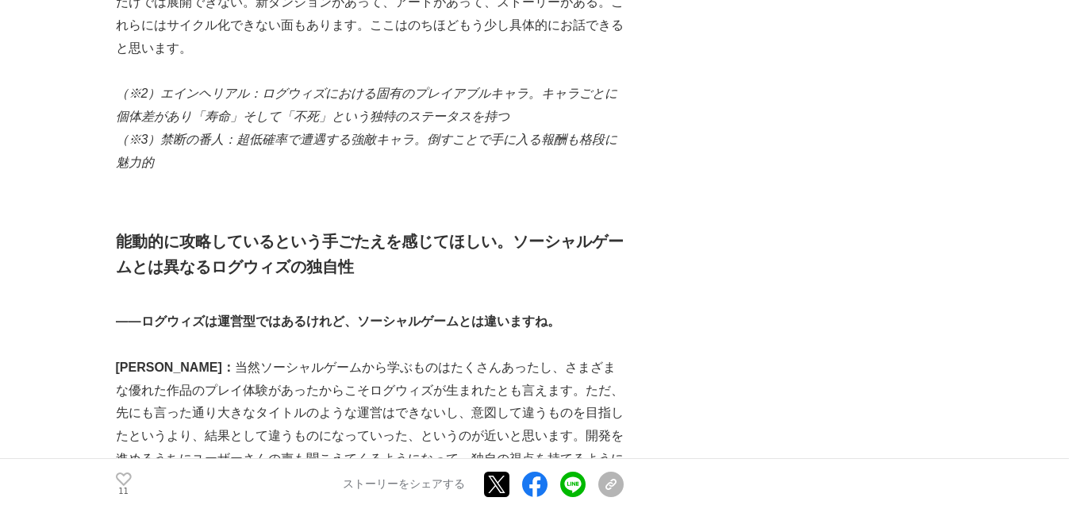
click at [174, 369] on p "[PERSON_NAME]： 当然ソーシャルゲームから学ぶものはたくさんあったし、さまざまな優れた作品のプレイ体験があったからこそ[PERSON_NAME]が…" at bounding box center [370, 424] width 508 height 137
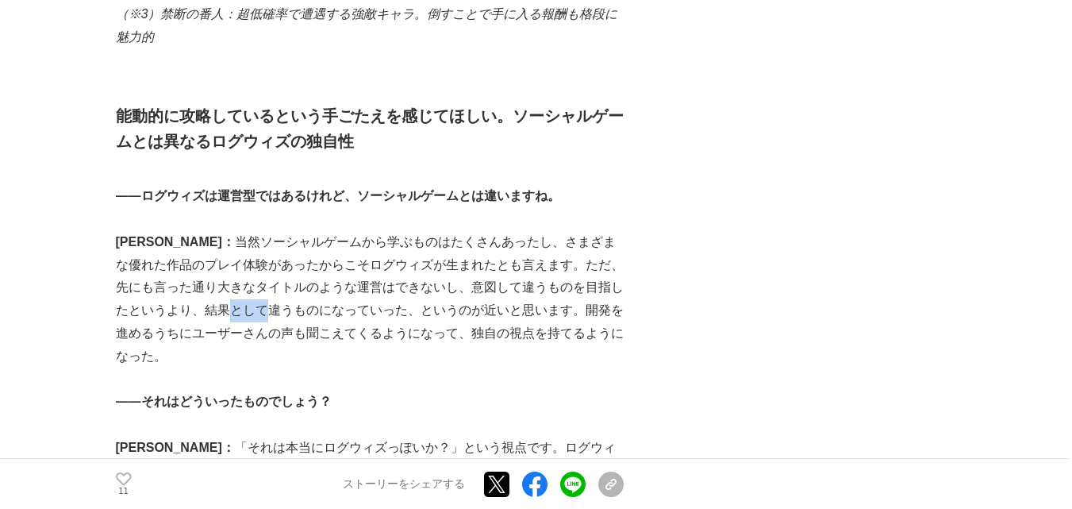
scroll to position [5575, 0]
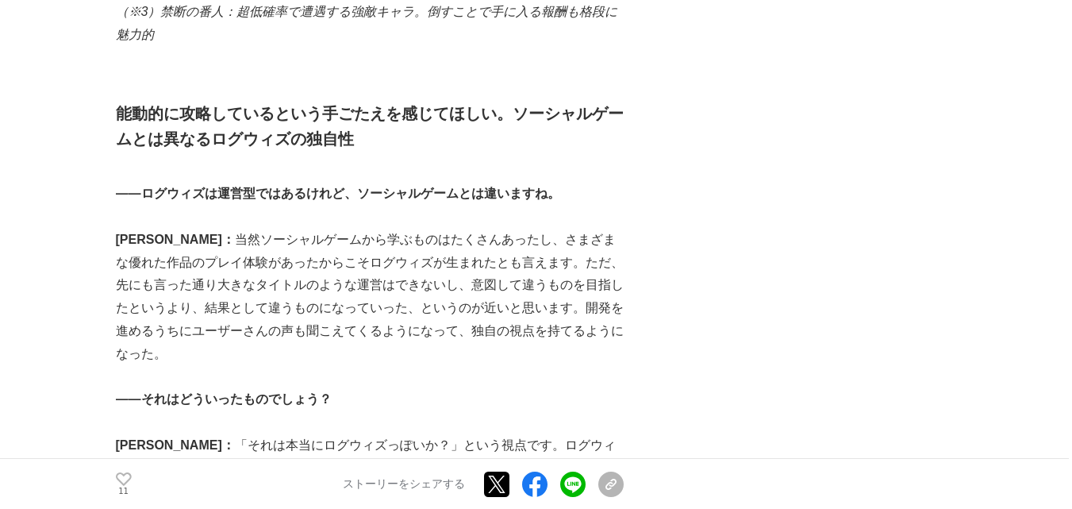
click at [174, 434] on p "[PERSON_NAME]： 「それは本当にログウィズっぽいか？」という視点です。ログウィズをプレイしてくれる人には、やらされている感ではなく、能動的に攻略し…" at bounding box center [370, 491] width 508 height 114
click at [180, 434] on p "[PERSON_NAME]： 「それは本当にログウィズっぽいか？」という視点です。ログウィズをプレイしてくれる人には、やらされている感ではなく、能動的に攻略し…" at bounding box center [370, 491] width 508 height 114
click at [183, 434] on p "[PERSON_NAME]： 「それは本当にログウィズっぽいか？」という視点です。ログウィズをプレイしてくれる人には、やらされている感ではなく、能動的に攻略し…" at bounding box center [370, 491] width 508 height 114
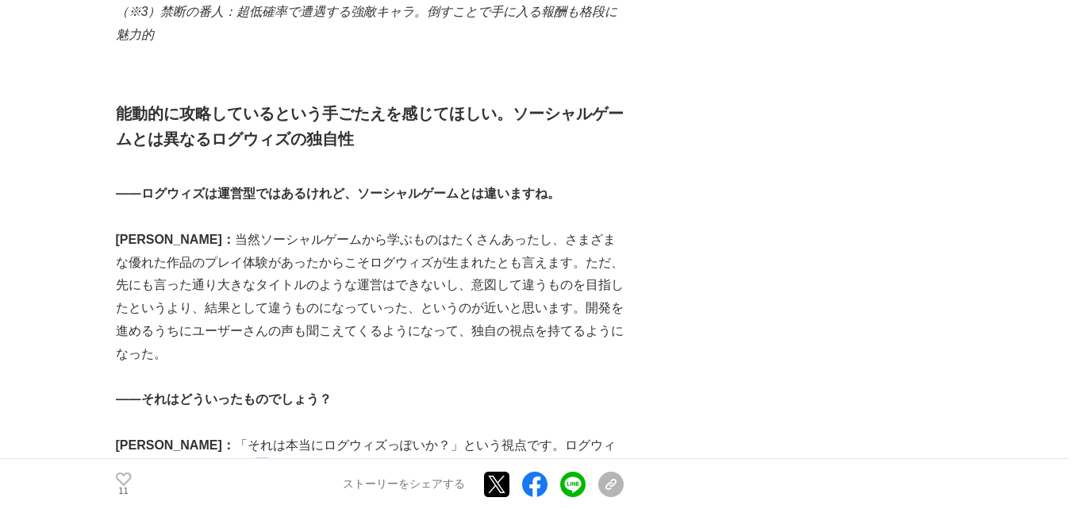
click at [183, 434] on p "[PERSON_NAME]： 「それは本当にログウィズっぽいか？」という視点です。ログウィズをプレイしてくれる人には、やらされている感ではなく、能動的に攻略し…" at bounding box center [370, 491] width 508 height 114
click at [188, 434] on p "[PERSON_NAME]： 「それは本当にログウィズっぽいか？」という視点です。ログウィズをプレイしてくれる人には、やらされている感ではなく、能動的に攻略し…" at bounding box center [370, 491] width 508 height 114
click at [192, 434] on p "[PERSON_NAME]： 「それは本当にログウィズっぽいか？」という視点です。ログウィズをプレイしてくれる人には、やらされている感ではなく、能動的に攻略し…" at bounding box center [370, 491] width 508 height 114
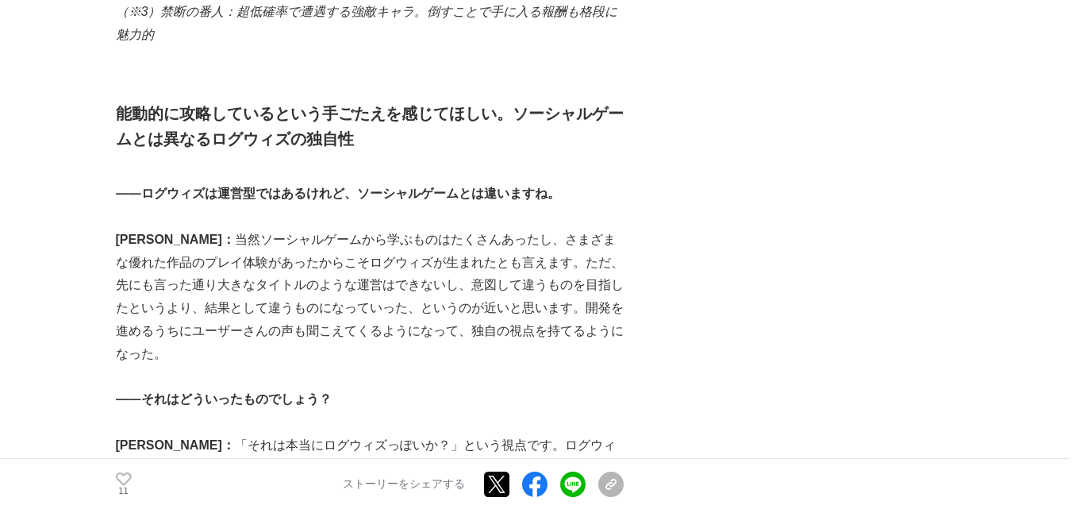
click at [178, 434] on p "[PERSON_NAME]： 「それは本当にログウィズっぽいか？」という視点です。ログウィズをプレイしてくれる人には、やらされている感ではなく、能動的に攻略し…" at bounding box center [370, 491] width 508 height 114
click at [179, 434] on p "[PERSON_NAME]： 「それは本当にログウィズっぽいか？」という視点です。ログウィズをプレイしてくれる人には、やらされている感ではなく、能動的に攻略し…" at bounding box center [370, 491] width 508 height 114
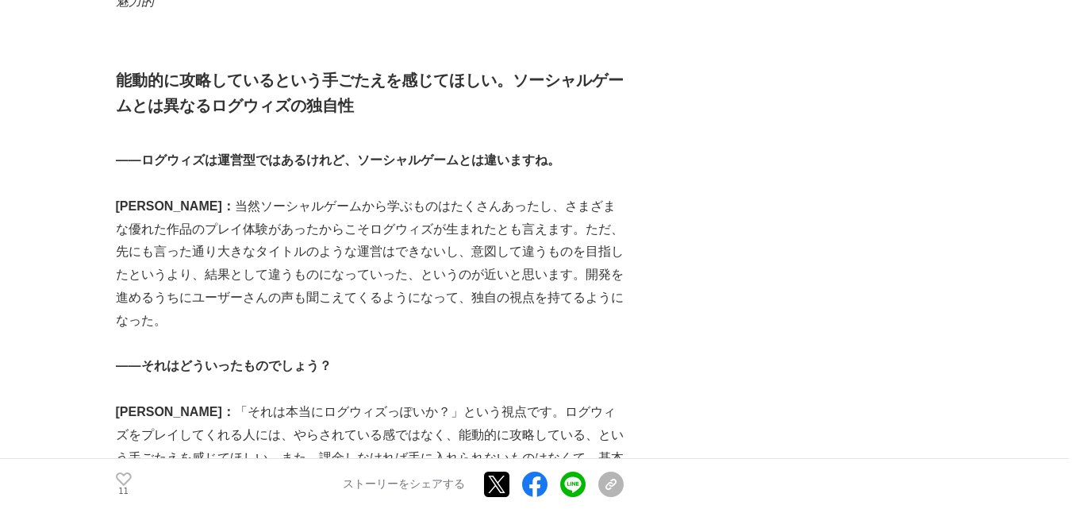
click at [179, 401] on p "[PERSON_NAME]： 「それは本当にログウィズっぽいか？」という視点です。ログウィズをプレイしてくれる人には、やらされている感ではなく、能動的に攻略し…" at bounding box center [370, 458] width 508 height 114
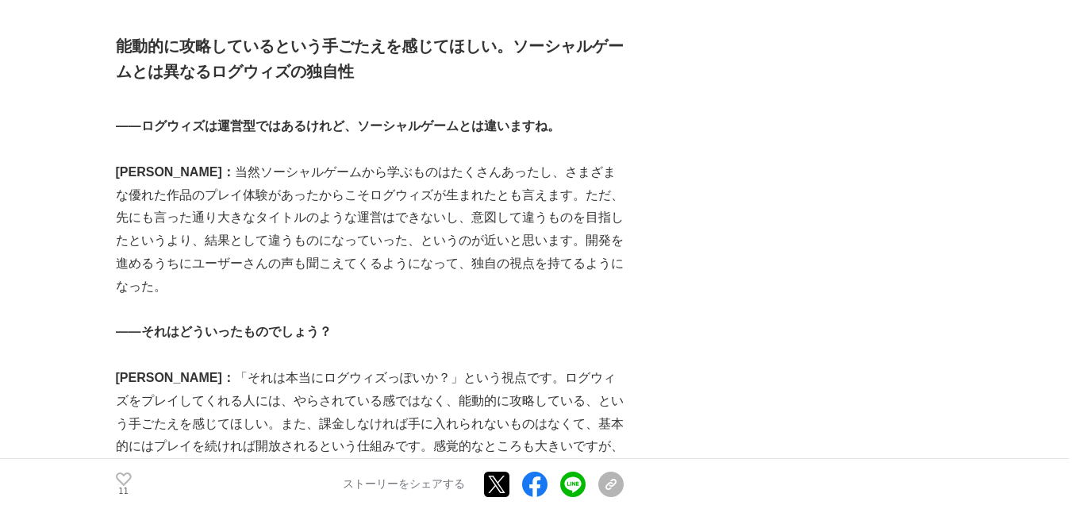
click at [179, 481] on p at bounding box center [370, 492] width 508 height 23
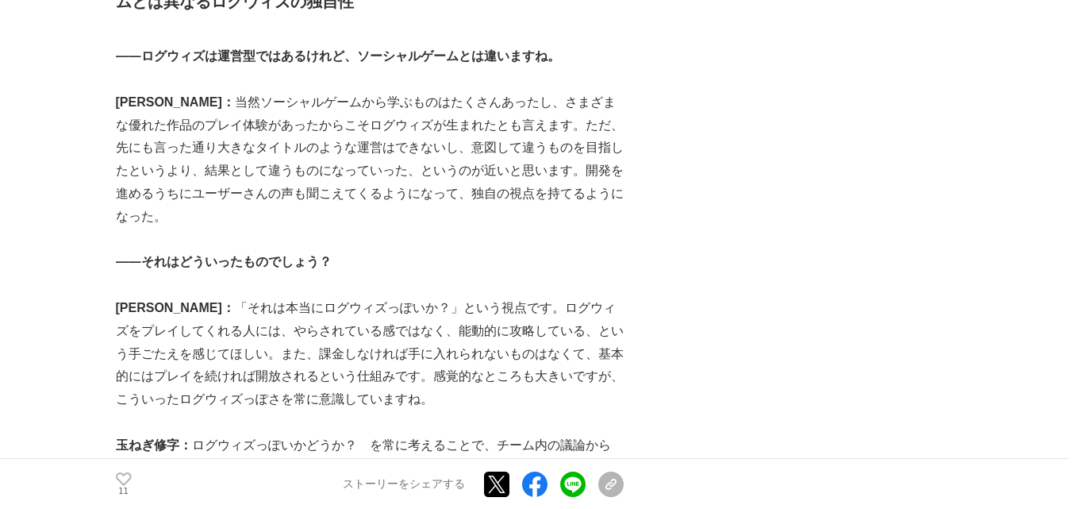
click at [179, 434] on p "玉ねぎ修字： ログウィズっぽいかどうか？　を常に考えることで、チーム内の議論から「AでもBでもない、新しいC案」を出せるようになったのかなと。例えば、限定のガ…" at bounding box center [370, 479] width 508 height 91
click at [187, 434] on p "玉ねぎ修字： ログウィズっぽいかどうか？　を常に考えることで、チーム内の議論から「AでもBでもない、新しいC案」を出せるようになったのかなと。例えば、限定のガ…" at bounding box center [370, 479] width 508 height 91
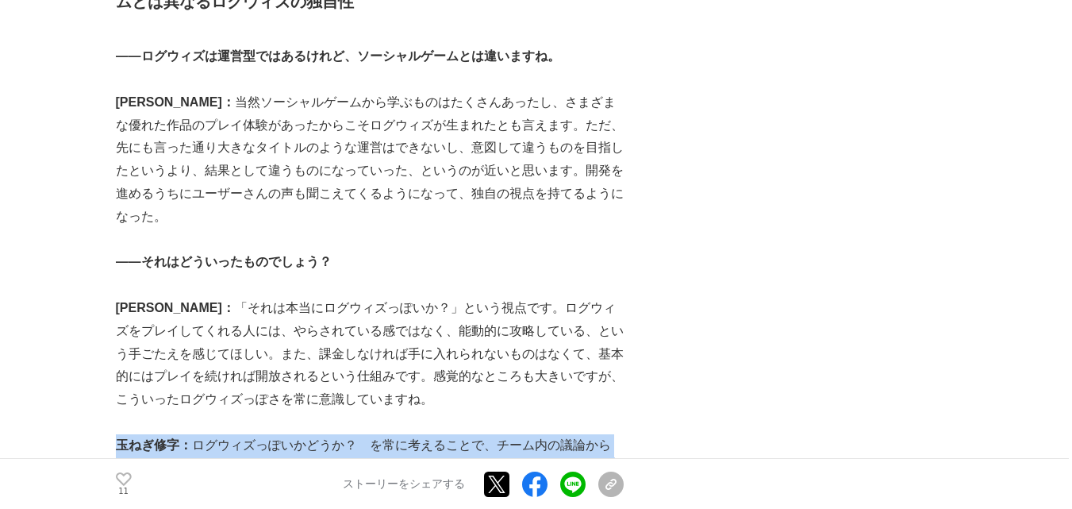
click at [187, 434] on p "玉ねぎ修字： ログウィズっぽいかどうか？　を常に考えることで、チーム内の議論から「AでもBでもない、新しいC案」を出せるようになったのかなと。例えば、限定のガ…" at bounding box center [370, 479] width 508 height 91
click at [143, 434] on p "玉ねぎ修字： ログウィズっぽいかどうか？　を常に考えることで、チーム内の議論から「AでもBでもない、新しいC案」を出せるようになったのかなと。例えば、限定のガ…" at bounding box center [370, 479] width 508 height 91
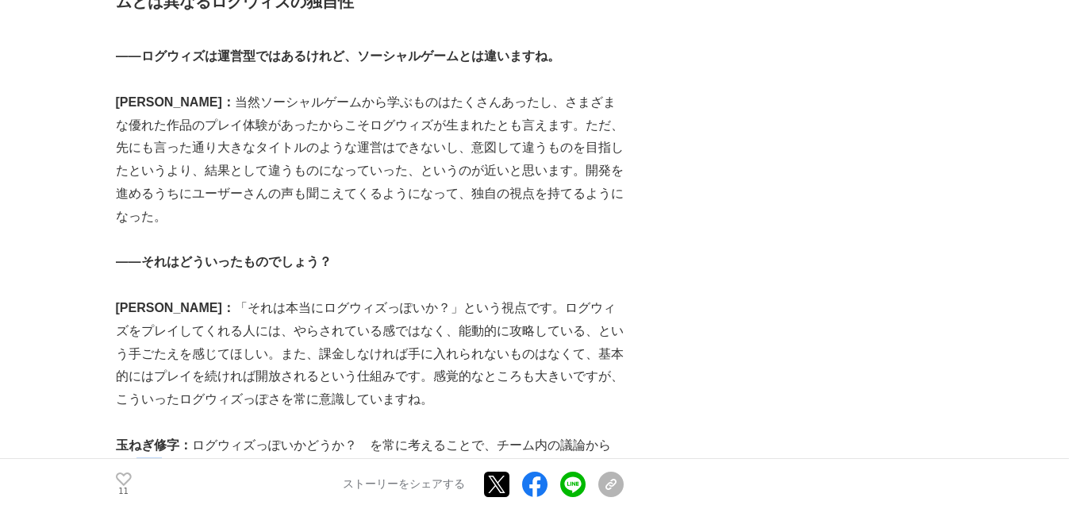
click at [143, 434] on p "玉ねぎ修字： ログウィズっぽいかどうか？　を常に考えることで、チーム内の議論から「AでもBでもない、新しいC案」を出せるようになったのかなと。例えば、限定のガ…" at bounding box center [370, 479] width 508 height 91
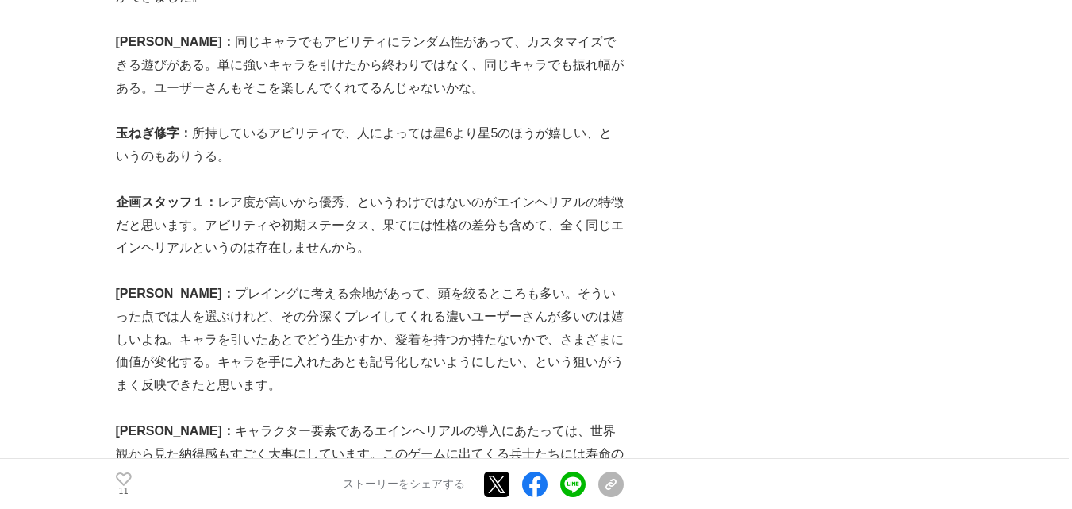
scroll to position [7435, 0]
click at [143, 418] on p "[PERSON_NAME]： キャラクター要素であるエインヘリアルの導入にあたっては、世界観から見た納得感もすごく大事にしています。このゲームに出てくる兵士た…" at bounding box center [370, 463] width 508 height 91
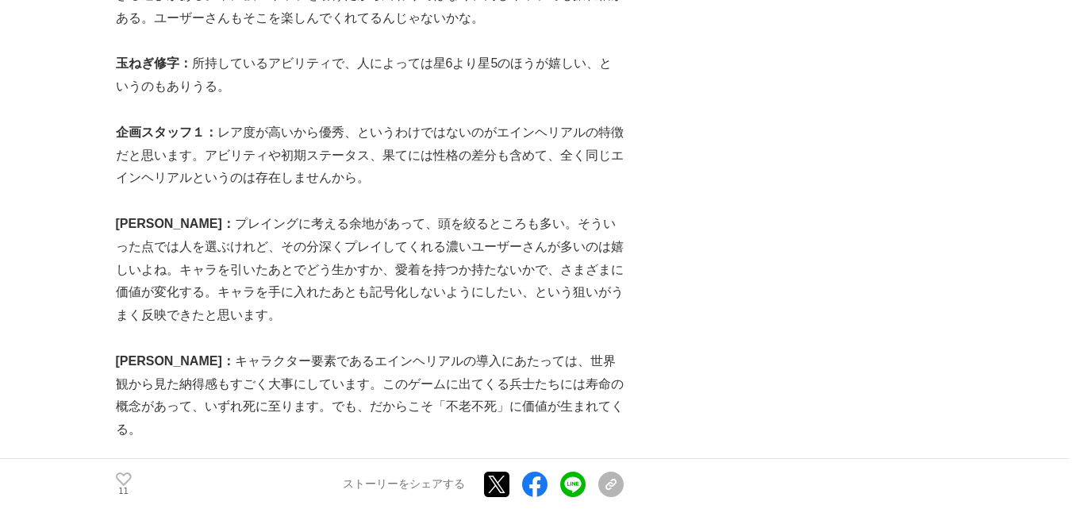
click at [143, 468] on strong "――死ぬことが前提だからこそ、プレイヤーがキャラクターに「不死」を与えるかどうかの選択が生まれたわけですね。" at bounding box center [370, 486] width 508 height 37
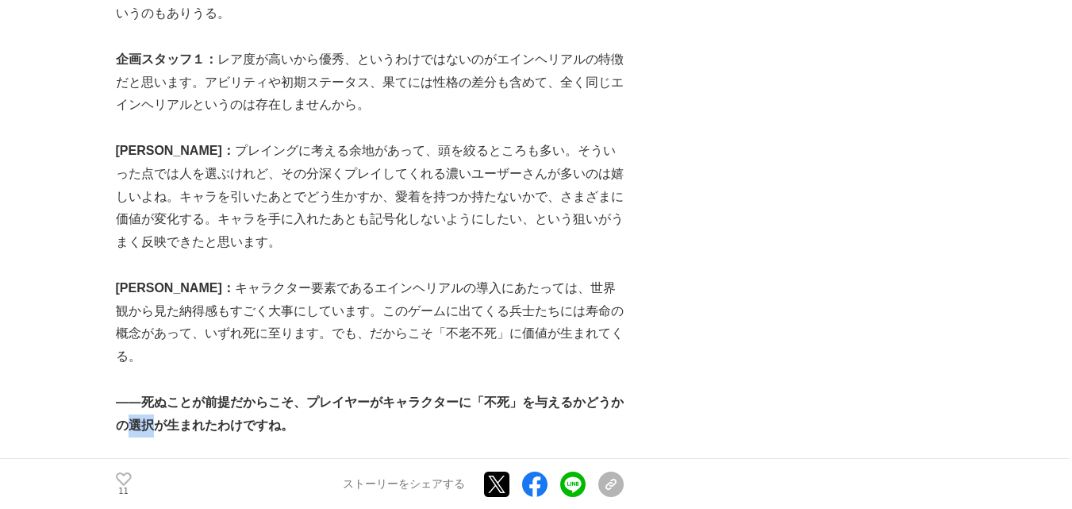
scroll to position [7581, 0]
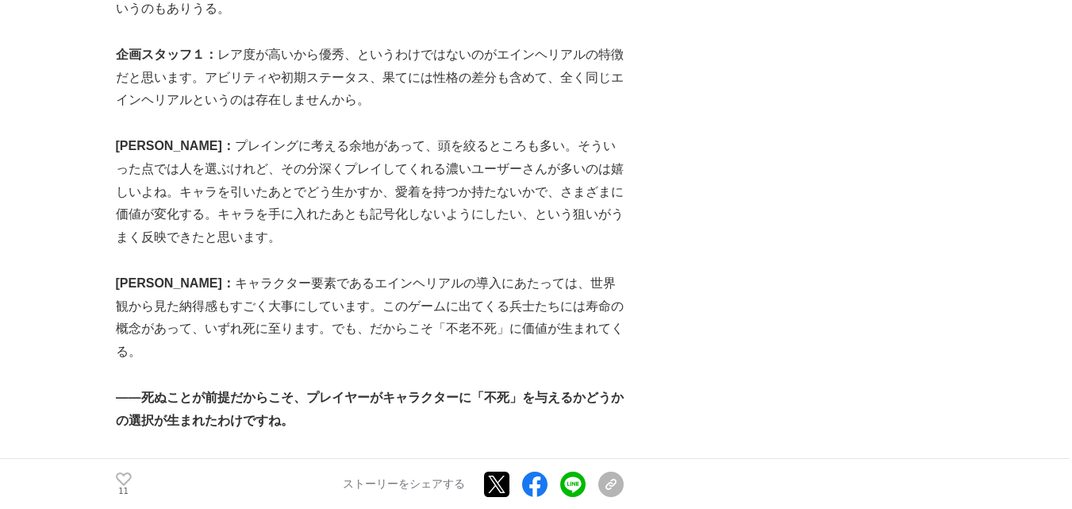
click at [143, 478] on p at bounding box center [370, 489] width 508 height 23
click at [138, 505] on strong "企画スタッフ２：" at bounding box center [167, 511] width 102 height 13
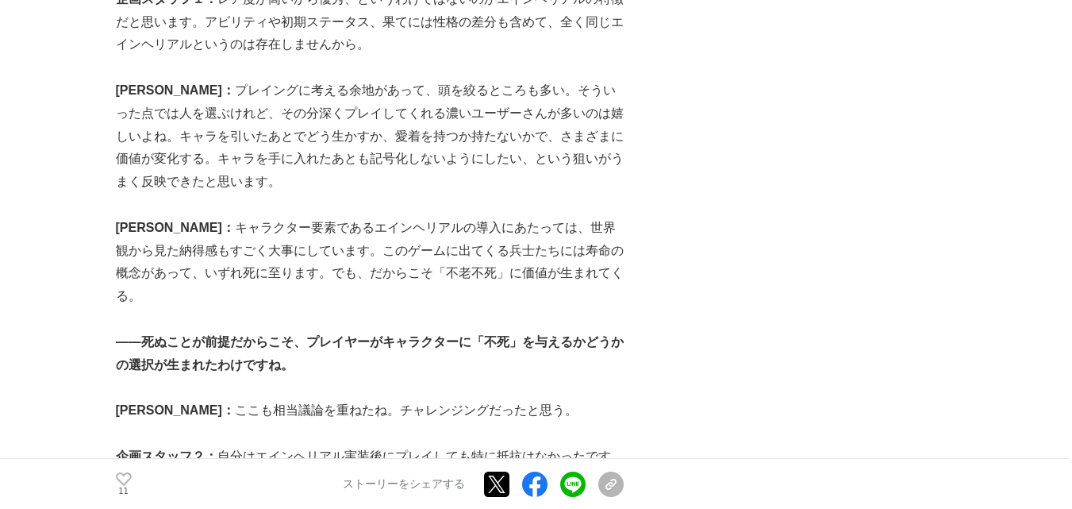
click at [138, 494] on strong "アートスタッフ２：" at bounding box center [173, 500] width 114 height 13
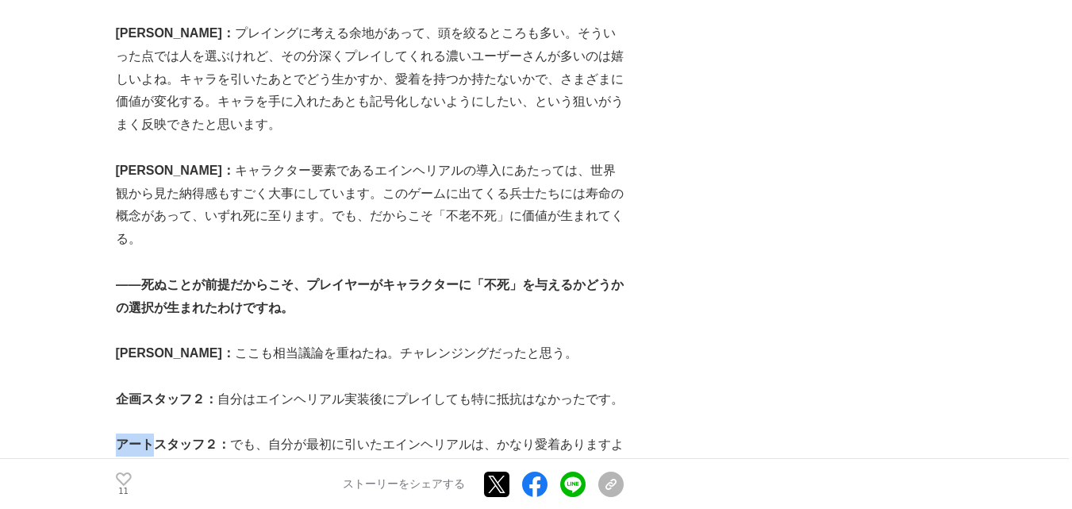
scroll to position [7694, 0]
click at [138, 506] on strong "企画スタッフ１：" at bounding box center [167, 512] width 102 height 13
click at [117, 506] on strong "企画スタッフ１：" at bounding box center [167, 512] width 102 height 13
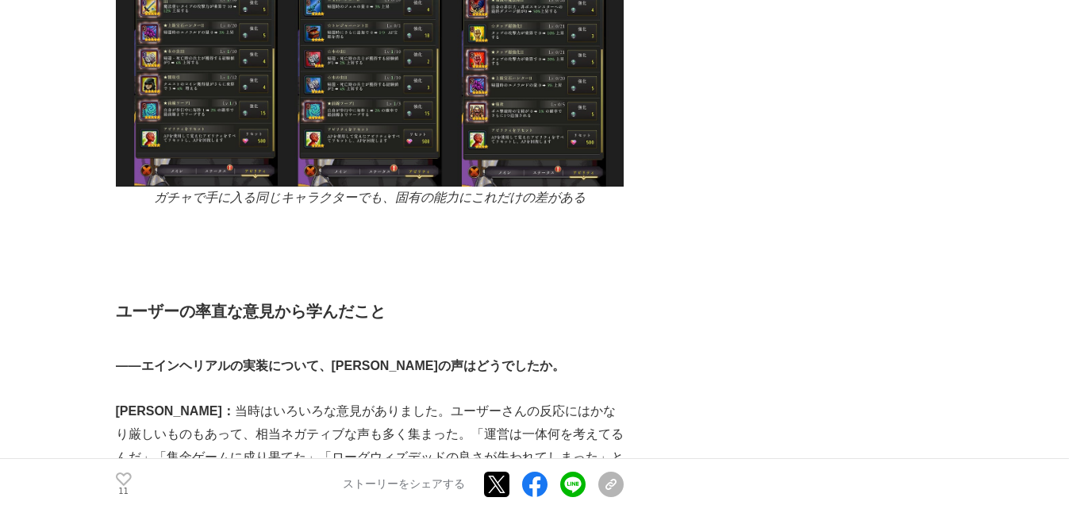
scroll to position [8499, 0]
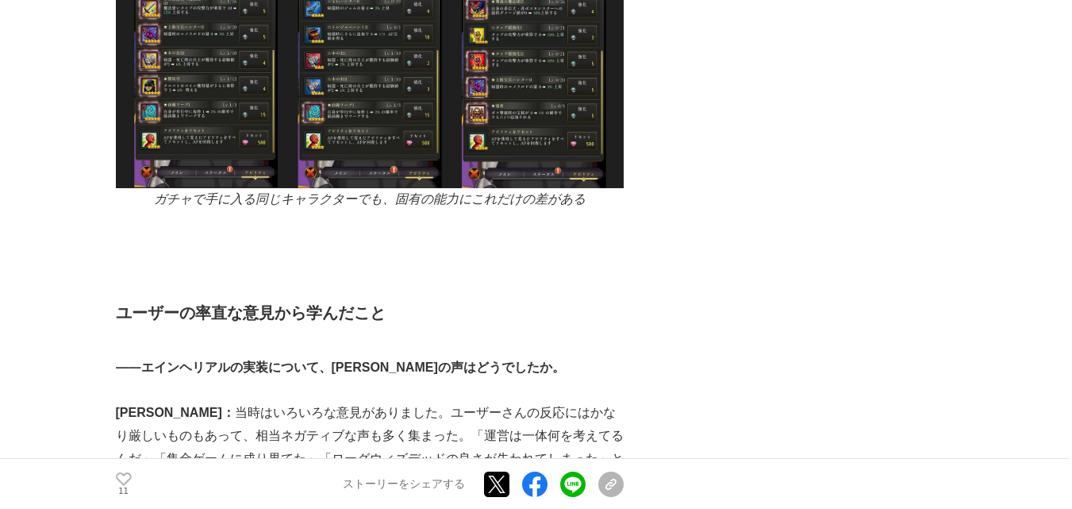
click at [174, 402] on p "[PERSON_NAME]： 当時はいろいろな意見がありました。ユーザーさんの反応にはかなり厳しいものもあって、相当ネガティブな声も多く集まった。「運営は一体…" at bounding box center [370, 447] width 508 height 91
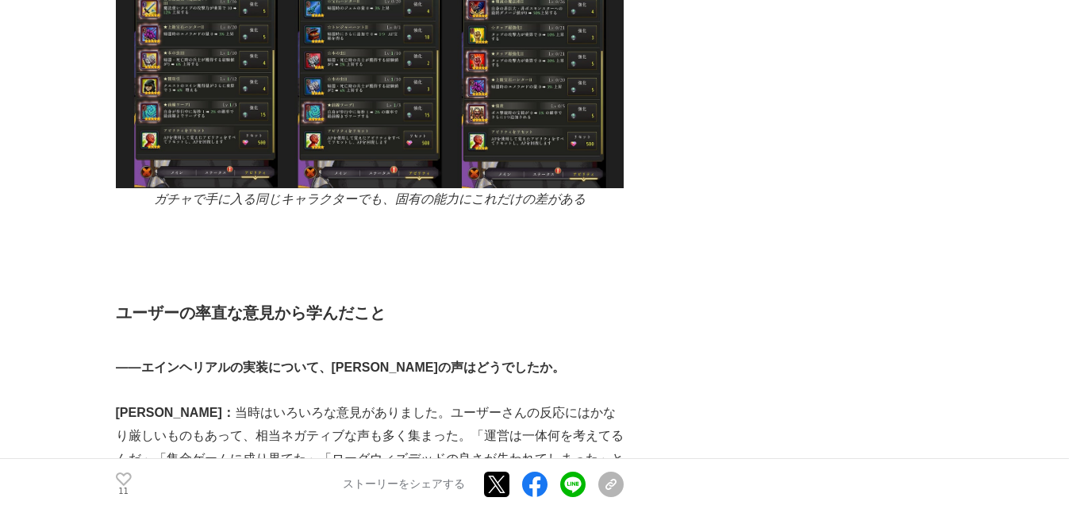
click at [174, 402] on p "[PERSON_NAME]： 当時はいろいろな意見がありました。ユーザーさんの反応にはかなり厳しいものもあって、相当ネガティブな声も多く集まった。「運営は一体…" at bounding box center [370, 447] width 508 height 91
click at [159, 402] on p "[PERSON_NAME]： 当時はいろいろな意見がありました。ユーザーさんの反応にはかなり厳しいものもあって、相当ネガティブな声も多く集まった。「運営は一体…" at bounding box center [370, 447] width 508 height 91
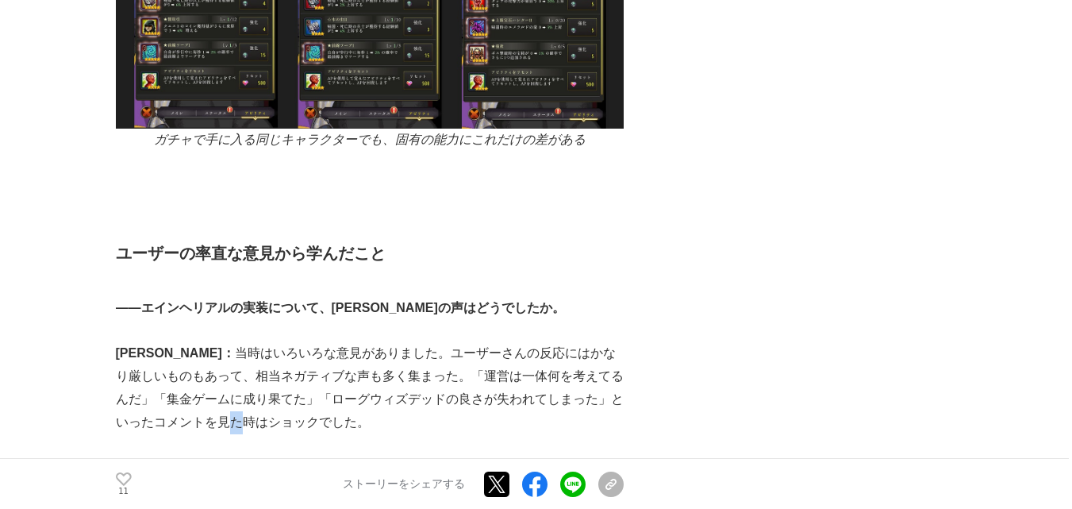
scroll to position [8560, 0]
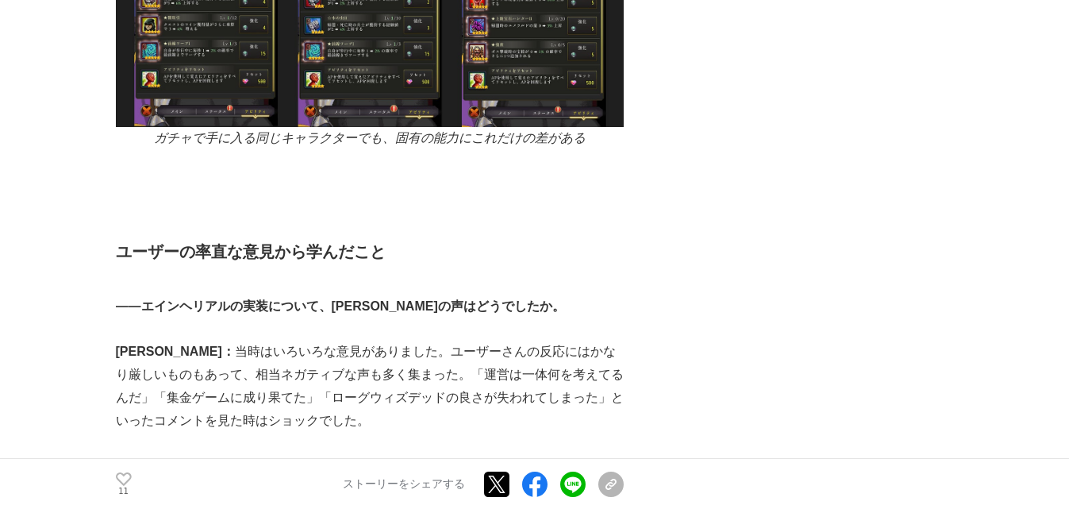
click at [159, 459] on strong "玉ねぎ修字：" at bounding box center [154, 465] width 76 height 13
click at [145, 455] on p "玉ねぎ修字： [PERSON_NAME]という、運営スタッフも利用しつつユーザーさんも集まるコミュニティがあるんですが、開発意図をきちんとユーザーさんに説明し…" at bounding box center [370, 489] width 508 height 68
click at [130, 459] on strong "玉ねぎ修字：" at bounding box center [154, 465] width 76 height 13
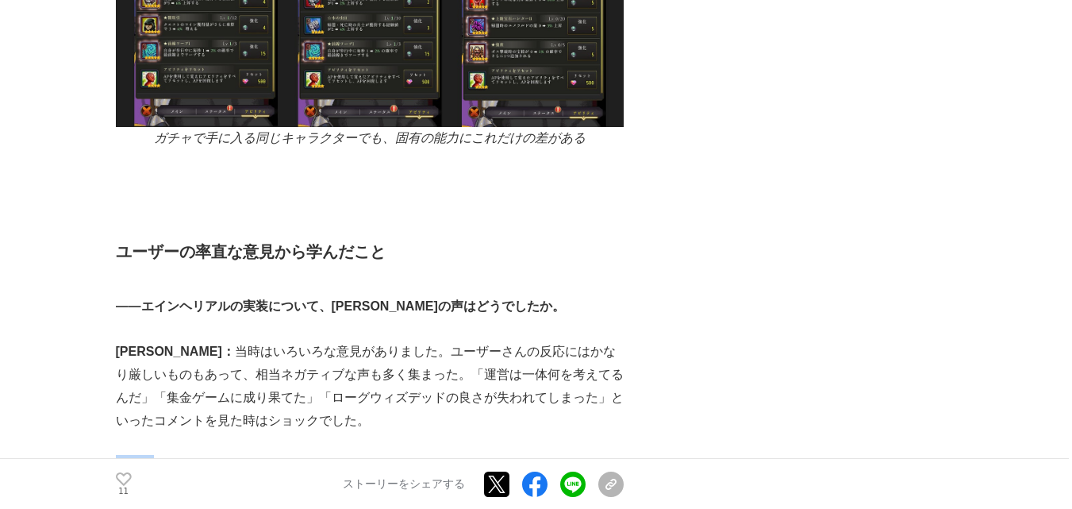
click at [130, 459] on strong "玉ねぎ修字：" at bounding box center [154, 465] width 76 height 13
click at [121, 455] on p "玉ねぎ修字： [PERSON_NAME]という、運営スタッフも利用しつつユーザーさんも集まるコミュニティがあるんですが、開発意図をきちんとユーザーさんに説明し…" at bounding box center [370, 489] width 508 height 68
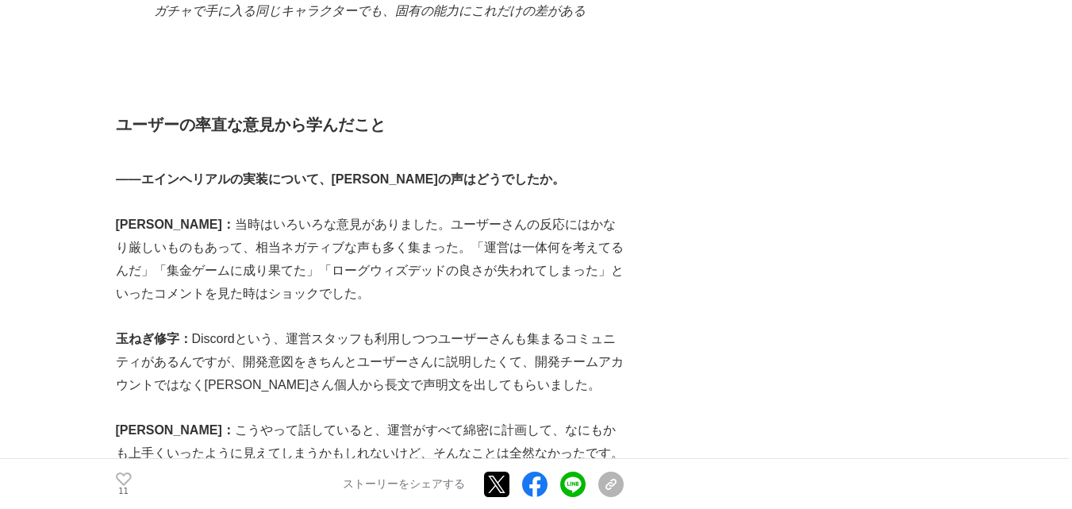
click at [121, 419] on p "[PERSON_NAME]： こうやって話していると、運営がすべて綿密に計画して、なにもかも上手くいったように見えてしまうかもしれないけど、そんなことは全然な…" at bounding box center [370, 476] width 508 height 114
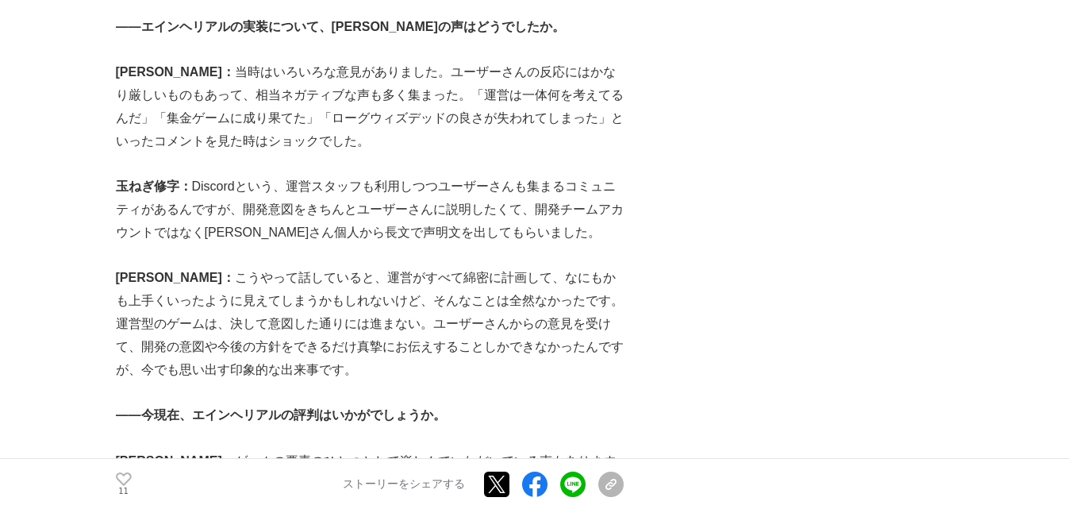
scroll to position [8841, 0]
click at [121, 448] on p "[PERSON_NAME]： ゲームの要素のひとつとして楽しんでいただいている声もありますが、すべてのユーザーさんに納得していただけた、とは思ってないです。さ…" at bounding box center [370, 505] width 508 height 114
click at [117, 448] on p "[PERSON_NAME]： ゲームの要素のひとつとして楽しんでいただいている声もありますが、すべてのユーザーさんに納得していただけた、とは思ってないです。さ…" at bounding box center [370, 505] width 508 height 114
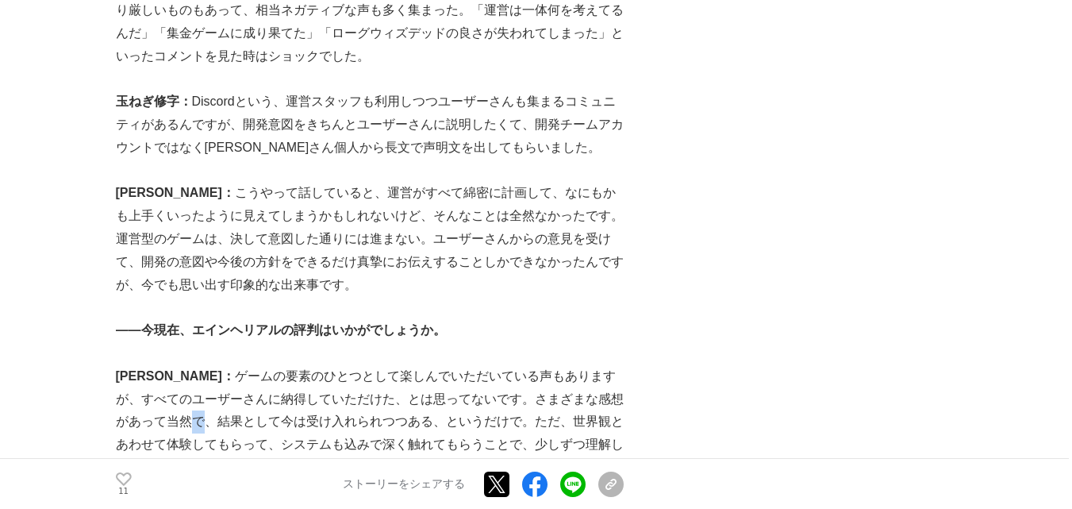
scroll to position [9162, 0]
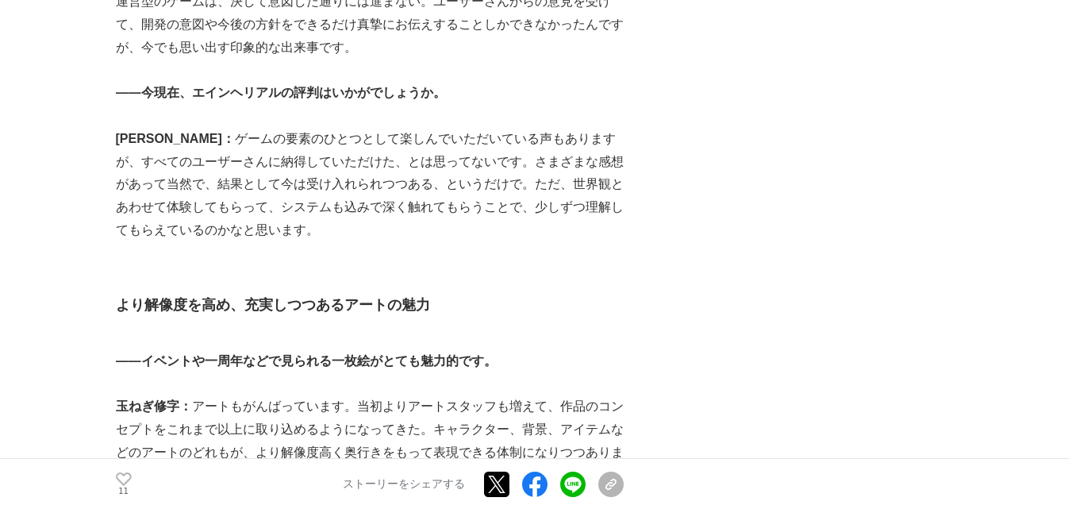
click at [117, 395] on p "玉ねぎ修字： アートもがんばっています。当初よりアートスタッフも増えて、作品のコンセプトをこれまで以上に取り込めるようになってきた。キャラクター、背景、アイテ…" at bounding box center [370, 452] width 508 height 114
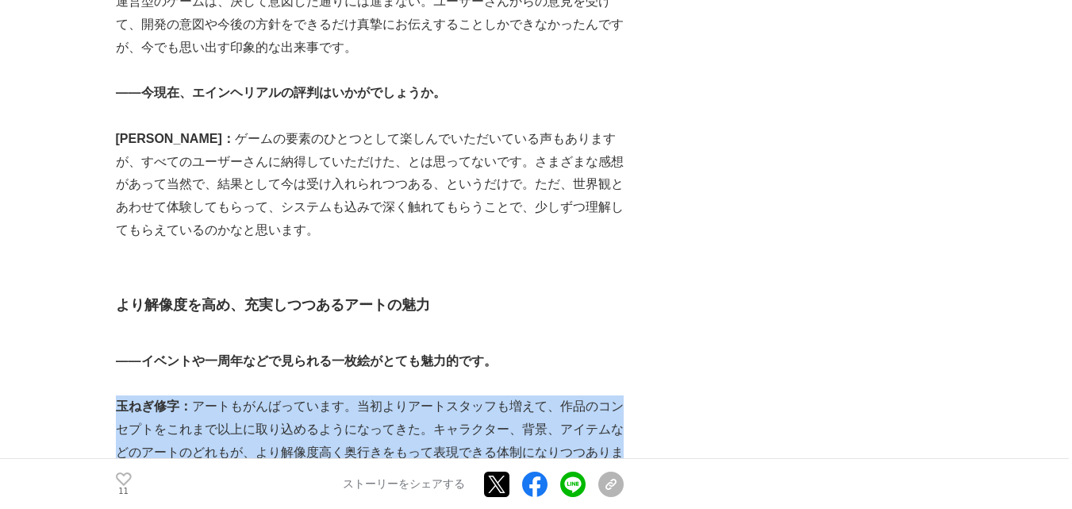
click at [117, 395] on p "玉ねぎ修字： アートもがんばっています。当初よりアートスタッフも増えて、作品のコンセプトをこれまで以上に取り込めるようになってきた。キャラクター、背景、アイテ…" at bounding box center [370, 452] width 508 height 114
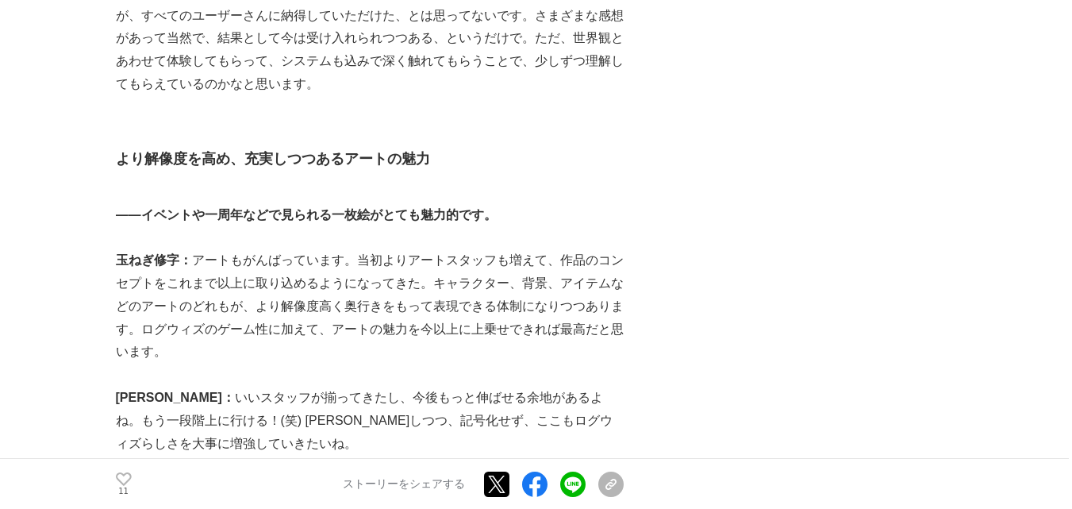
click at [117, 482] on strong "アートスタッフ１：" at bounding box center [173, 488] width 114 height 13
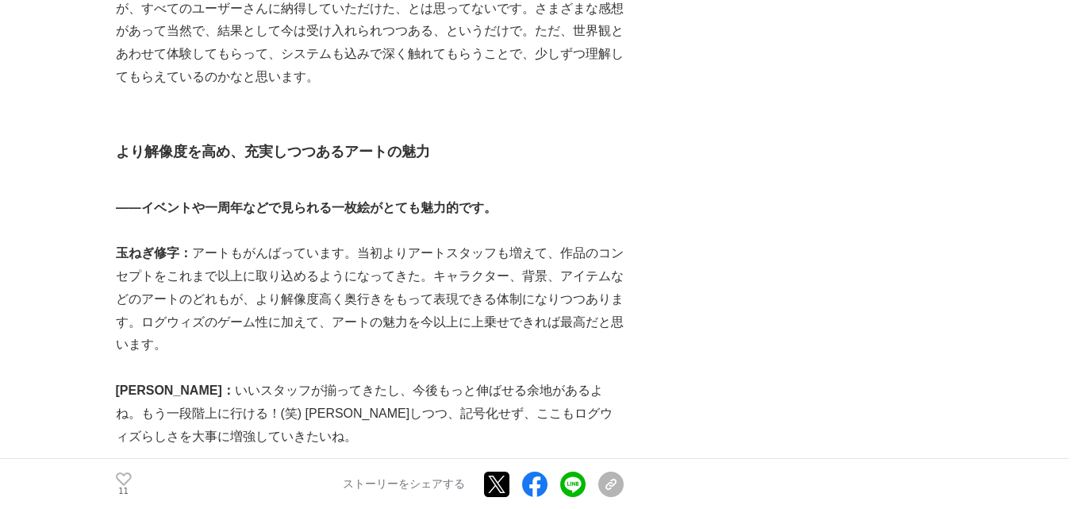
click at [116, 471] on p "アートスタッフ１： ログウィズのユーザーさんの間では、まず話題に上がりやすいのは性能面だと思います。けど、今後はアート面もどんどん向上して、ログウィズの強みの…" at bounding box center [370, 516] width 508 height 91
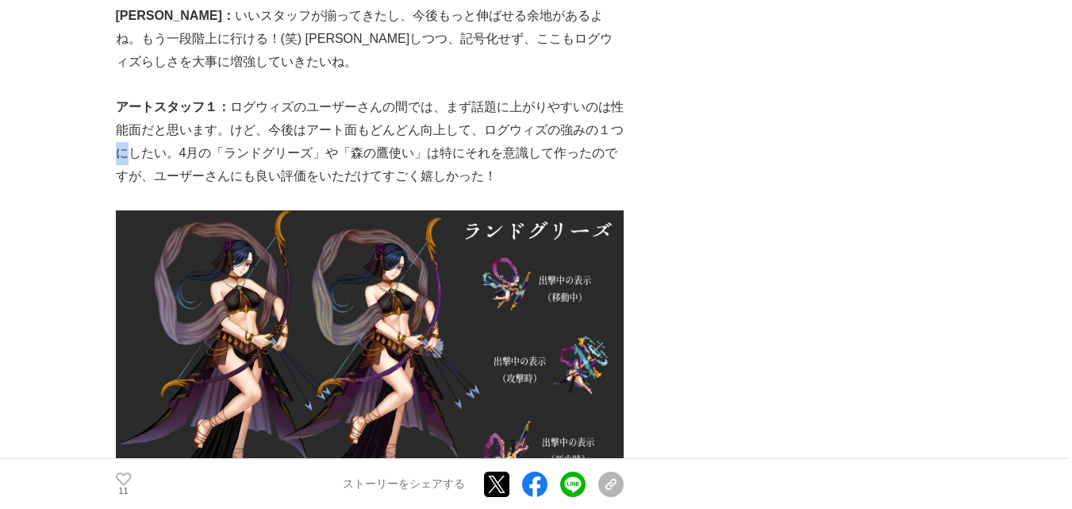
scroll to position [9690, 0]
click at [140, 499] on em "プレイ中の立ち絵は2種類のアートスタイルから選択可能。出撃中の細かなモーションにもこだわっている" at bounding box center [369, 517] width 502 height 37
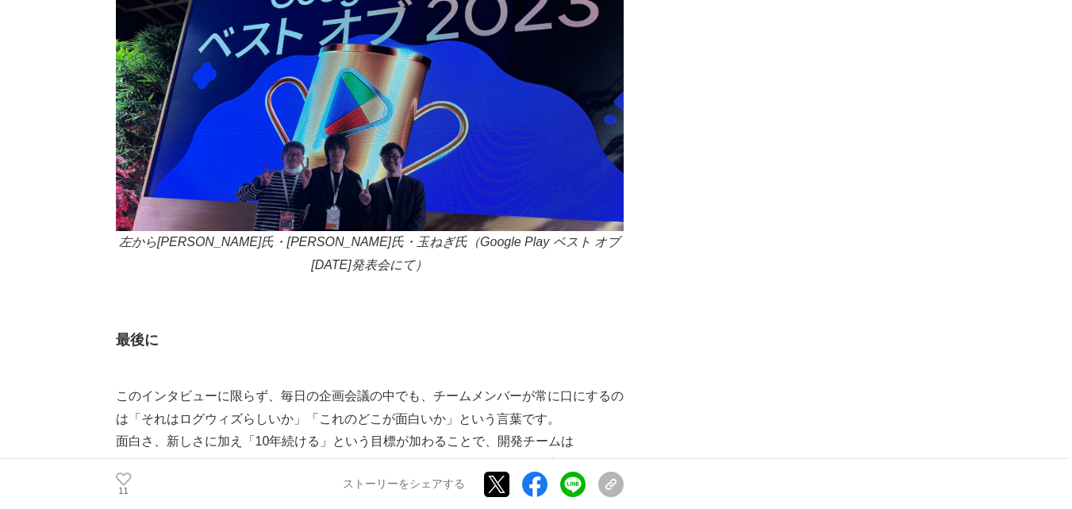
scroll to position [14317, 0]
